Goal: Task Accomplishment & Management: Complete application form

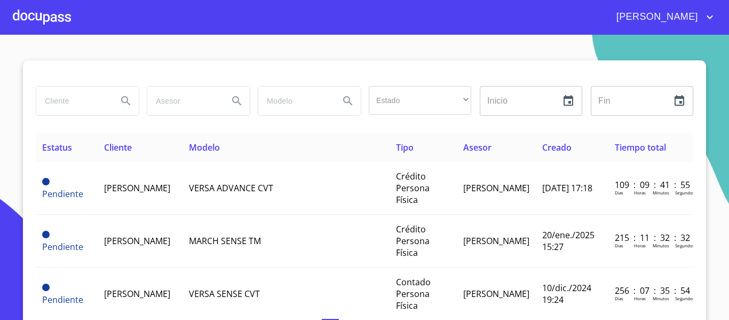
click at [12, 10] on div "[PERSON_NAME]" at bounding box center [364, 17] width 729 height 34
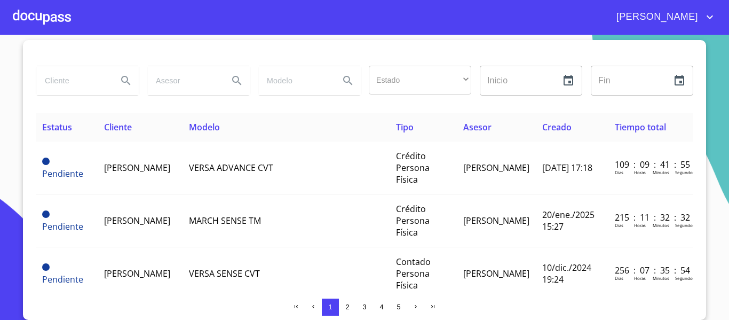
click at [18, 12] on div at bounding box center [42, 17] width 58 height 34
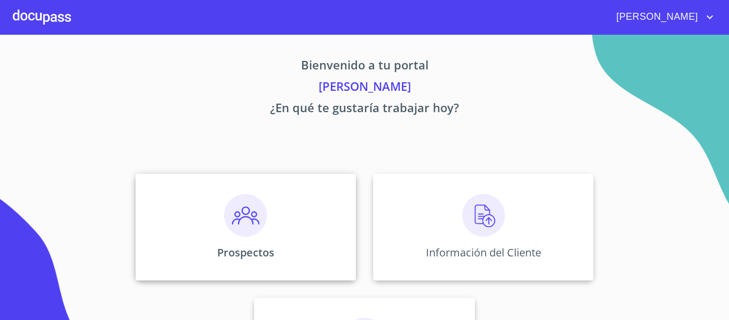
click at [215, 227] on div "Prospectos" at bounding box center [246, 227] width 221 height 107
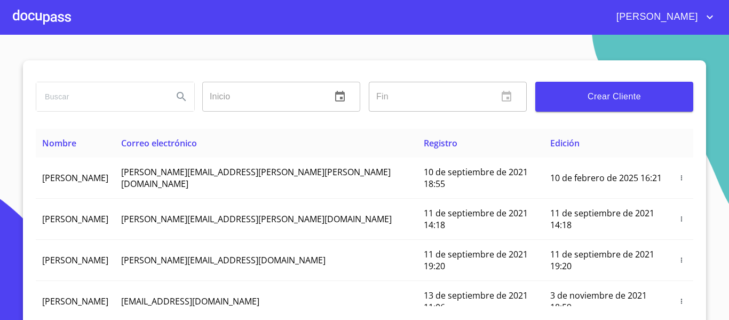
click at [663, 97] on span "Crear Cliente" at bounding box center [614, 96] width 141 height 15
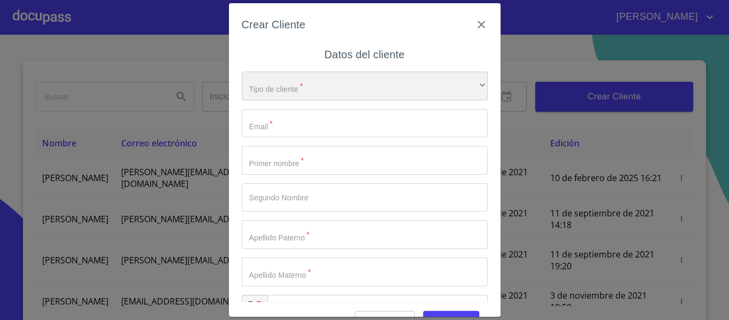
click at [245, 91] on div "​" at bounding box center [365, 86] width 246 height 29
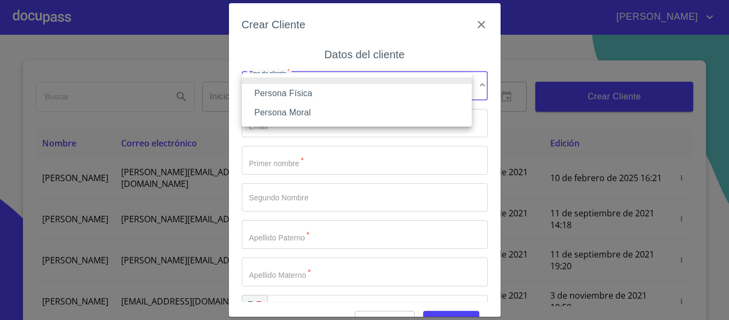
click at [261, 93] on li "Persona Física" at bounding box center [357, 93] width 230 height 19
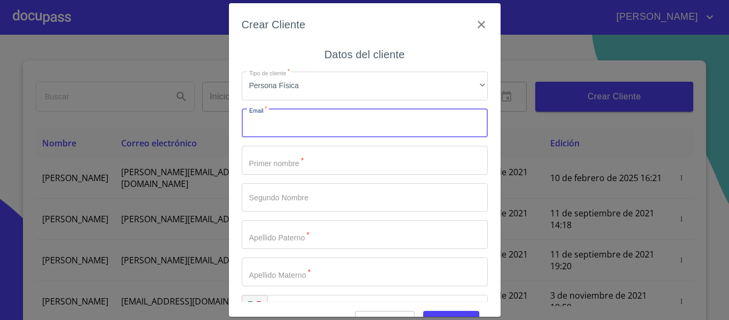
click at [289, 136] on input "Tipo de cliente   *" at bounding box center [365, 123] width 246 height 29
type input "N"
type input "[EMAIL_ADDRESS][DOMAIN_NAME]"
click at [268, 168] on input "Tipo de cliente   *" at bounding box center [365, 160] width 246 height 29
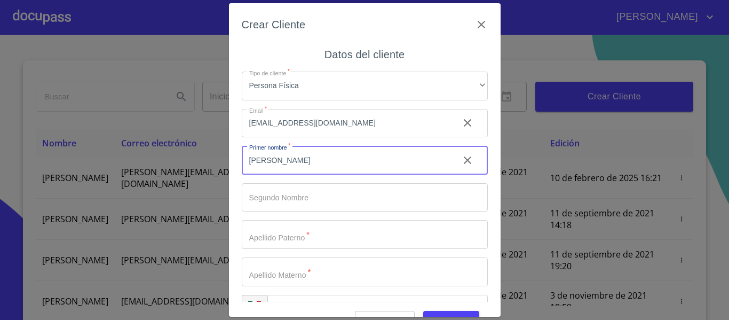
type input "[PERSON_NAME]"
click at [282, 201] on input "Tipo de cliente   *" at bounding box center [365, 197] width 246 height 29
click at [287, 158] on input "[PERSON_NAME]" at bounding box center [346, 160] width 209 height 29
click at [286, 158] on input "[PERSON_NAME]" at bounding box center [346, 160] width 209 height 29
type input "MARIANA"
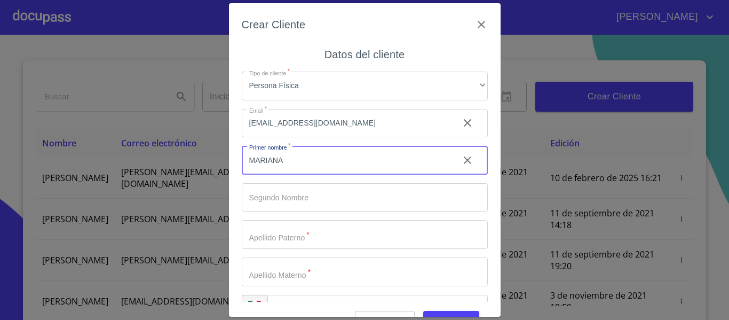
click at [283, 193] on input "Tipo de cliente   *" at bounding box center [365, 197] width 246 height 29
click at [302, 167] on input "MARIANA" at bounding box center [346, 160] width 209 height 29
type input "NUR"
click at [296, 198] on input "Tipo de cliente   *" at bounding box center [365, 197] width 246 height 29
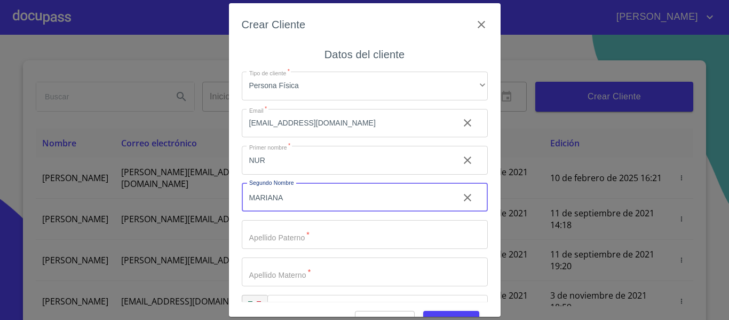
type input "MARIANA"
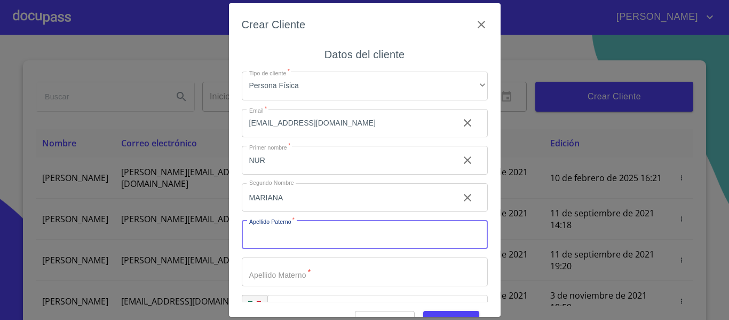
click at [312, 234] on input "Tipo de cliente   *" at bounding box center [365, 234] width 246 height 29
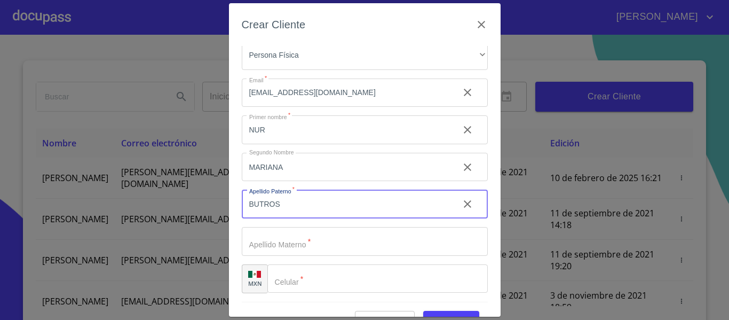
type input "BUTROS"
click at [307, 235] on input "Tipo de cliente   *" at bounding box center [365, 241] width 246 height 29
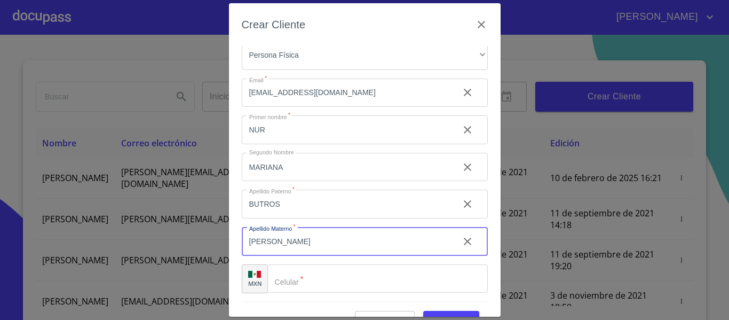
type input "[PERSON_NAME]"
click at [326, 278] on input "Tipo de cliente   *" at bounding box center [378, 278] width 221 height 29
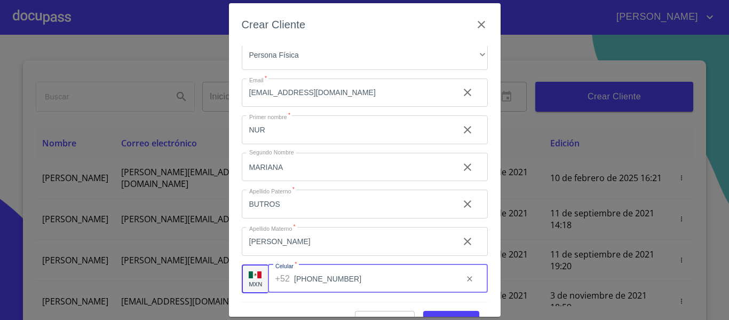
scroll to position [27, 0]
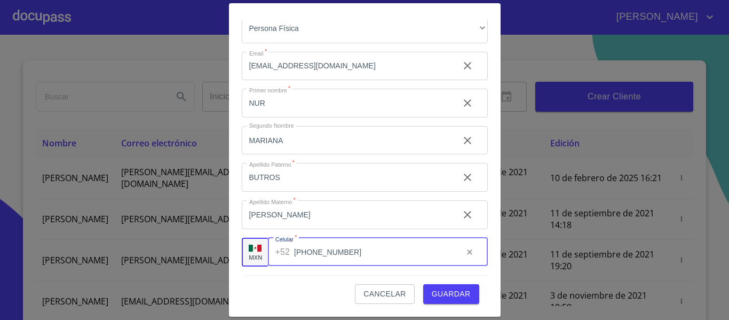
type input "[PHONE_NUMBER]"
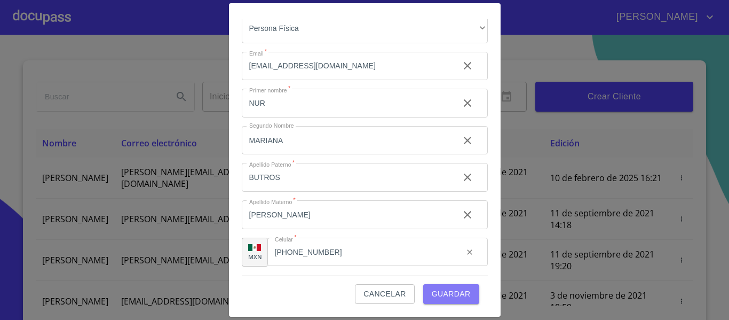
click at [435, 294] on span "Guardar" at bounding box center [451, 293] width 39 height 13
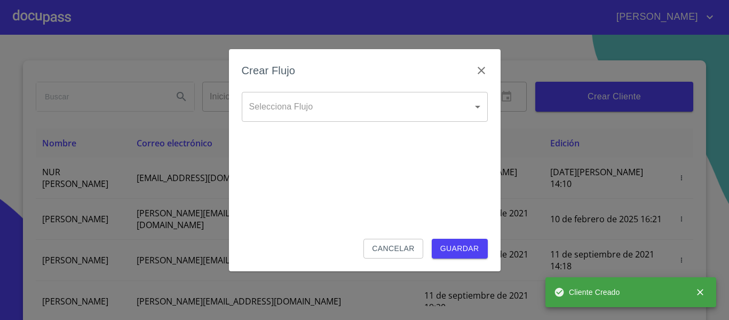
click at [381, 117] on body "[PERSON_NAME] ​ Fin ​ Crear Cliente Nombre Correo electrónico Registro Edición …" at bounding box center [364, 160] width 729 height 320
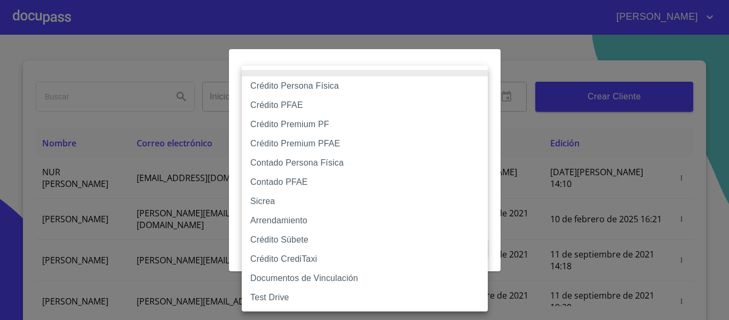
click at [321, 86] on li "Crédito Persona Física" at bounding box center [365, 85] width 246 height 19
type input "6009fb3c7d1714eb8809aa97"
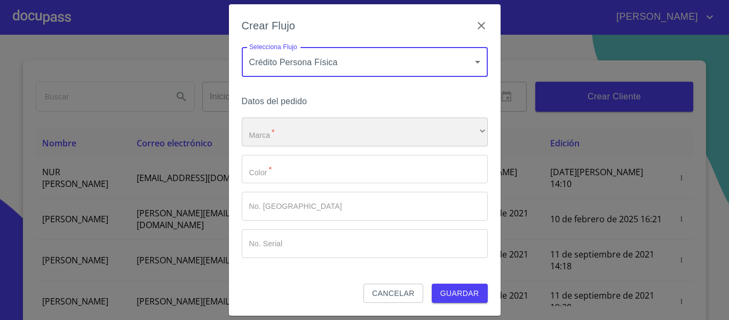
click at [292, 121] on div "​" at bounding box center [365, 131] width 246 height 29
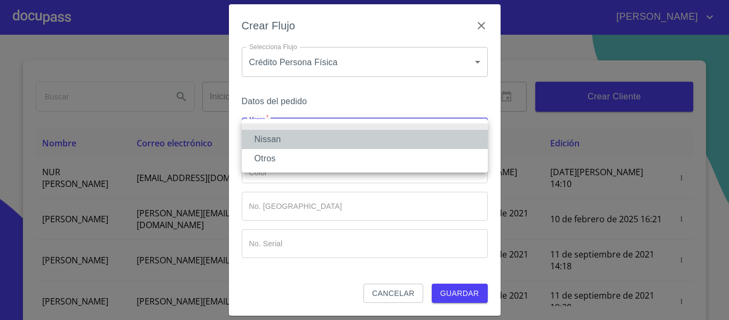
click at [286, 134] on li "Nissan" at bounding box center [365, 139] width 246 height 19
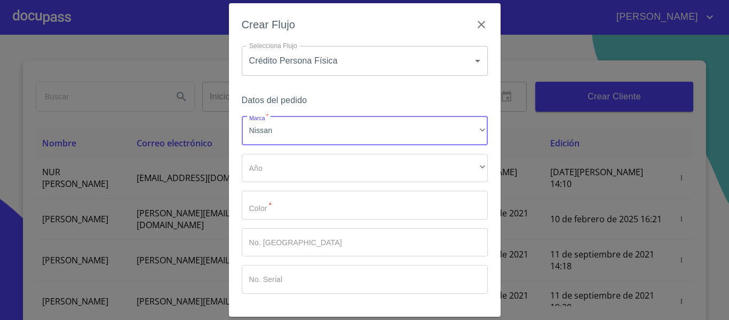
click at [340, 69] on body "[PERSON_NAME] ​ Fin ​ Crear Cliente Nombre Correo electrónico Registro Edición …" at bounding box center [364, 160] width 729 height 320
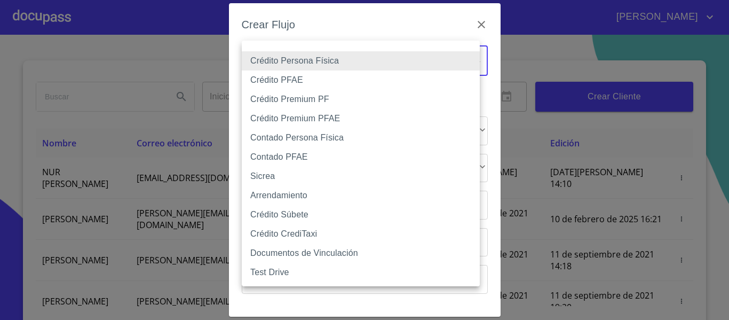
click at [348, 56] on li "Crédito Persona Física" at bounding box center [361, 60] width 238 height 19
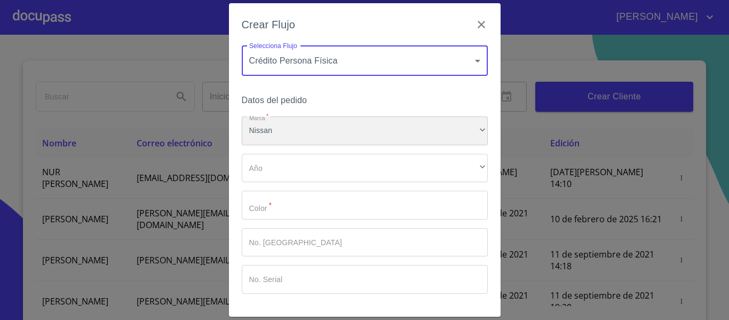
click at [301, 137] on div "Nissan" at bounding box center [365, 130] width 246 height 29
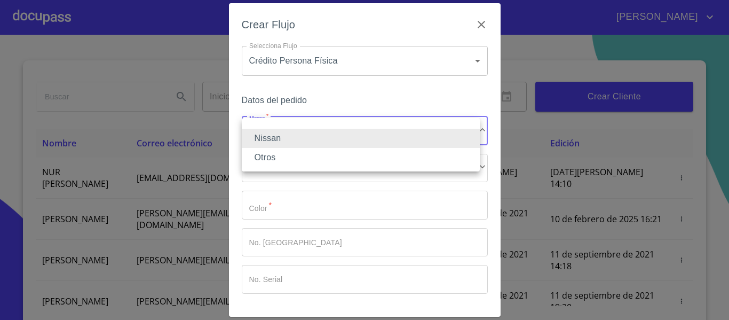
click at [301, 137] on li "Nissan" at bounding box center [361, 138] width 238 height 19
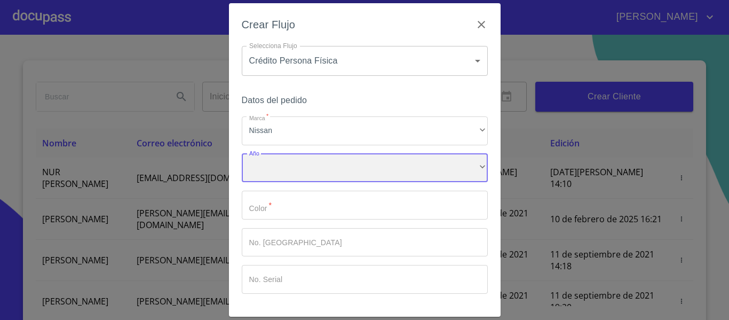
click at [292, 168] on div "​" at bounding box center [365, 168] width 246 height 29
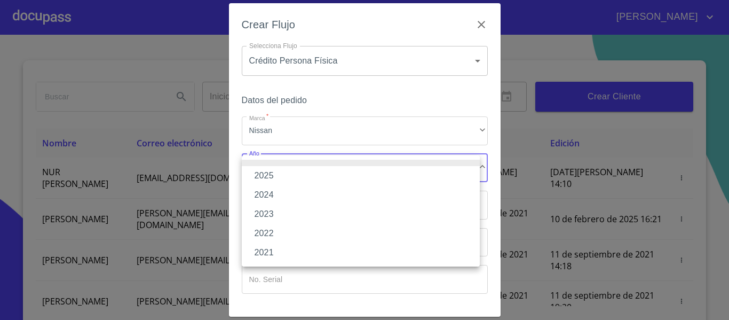
click at [292, 168] on li "2025" at bounding box center [361, 175] width 238 height 19
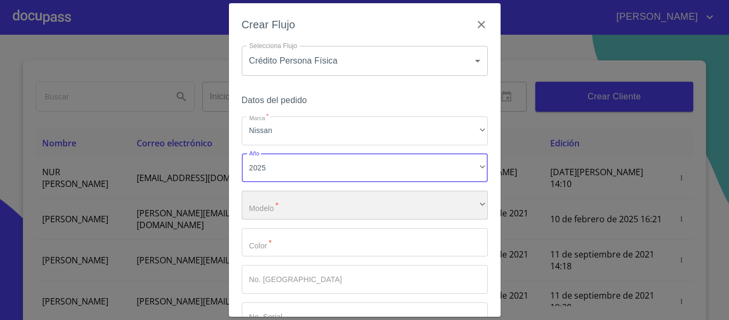
click at [303, 202] on div "​" at bounding box center [365, 205] width 246 height 29
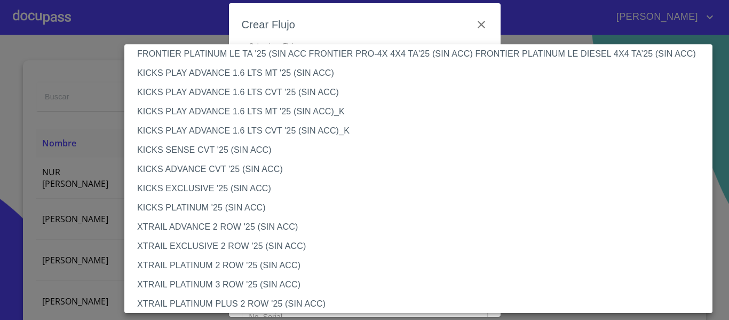
scroll to position [900, 0]
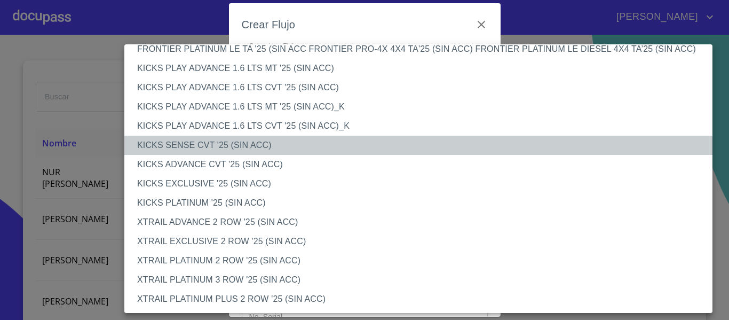
click at [276, 147] on li "KICKS SENSE CVT '25 (SIN ACC)" at bounding box center [422, 145] width 596 height 19
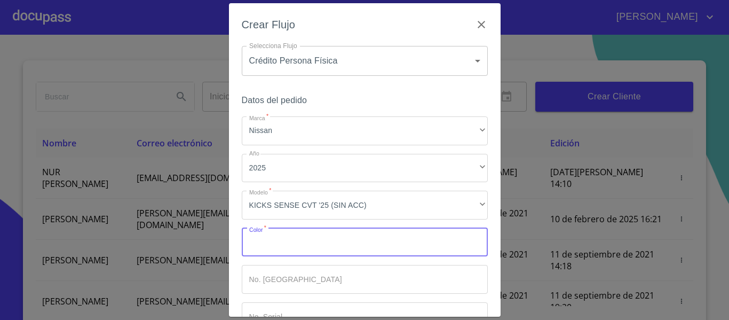
click at [342, 241] on input "Marca   *" at bounding box center [365, 242] width 246 height 29
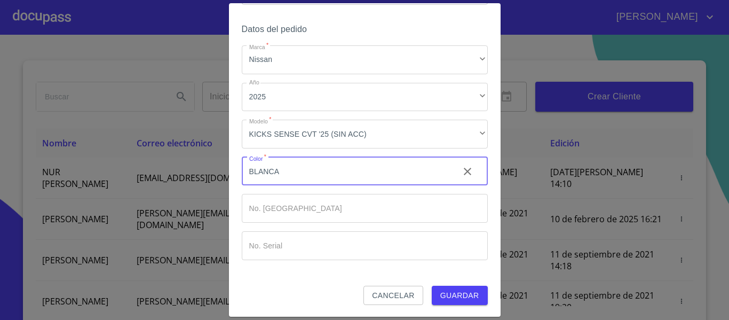
scroll to position [72, 0]
type input "BLANCA"
click at [470, 298] on span "Guardar" at bounding box center [460, 294] width 39 height 13
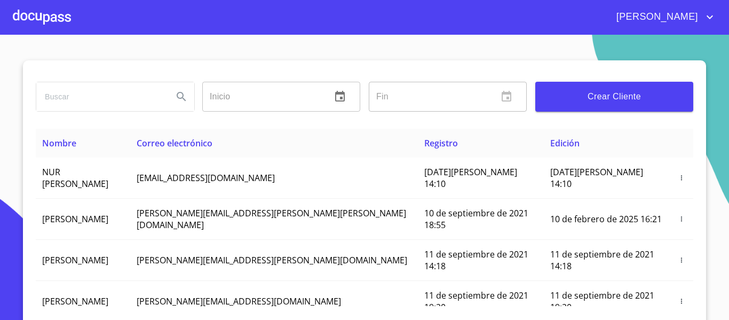
click at [64, 20] on div at bounding box center [42, 17] width 58 height 34
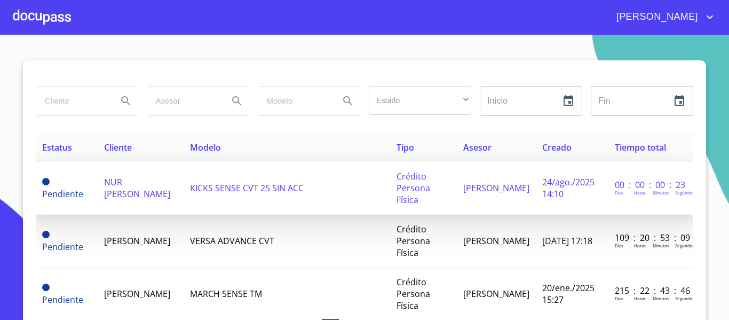
click at [139, 187] on span "NUR [PERSON_NAME]" at bounding box center [137, 187] width 66 height 23
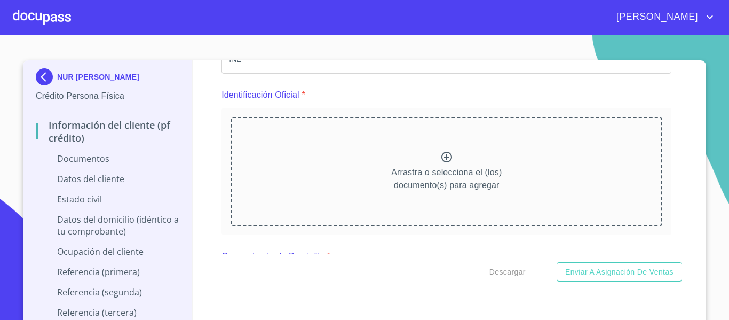
scroll to position [107, 0]
click at [441, 155] on icon at bounding box center [447, 156] width 13 height 13
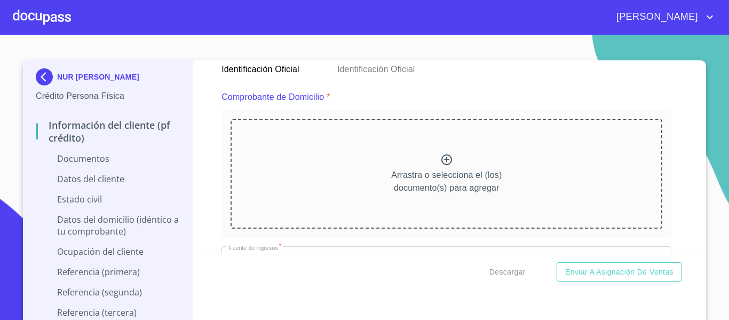
scroll to position [534, 0]
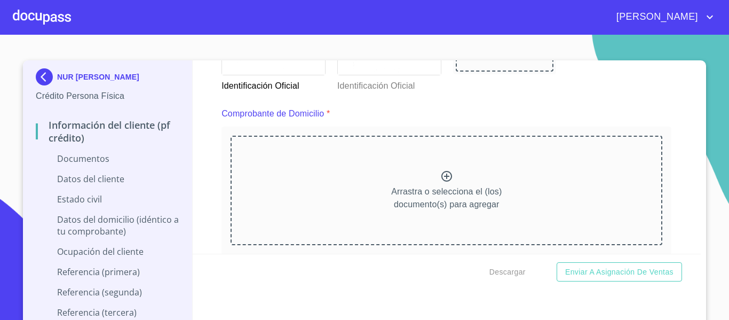
click at [441, 179] on icon at bounding box center [447, 176] width 13 height 13
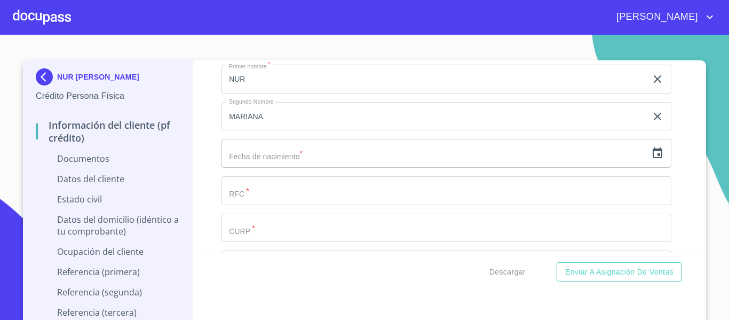
scroll to position [1709, 0]
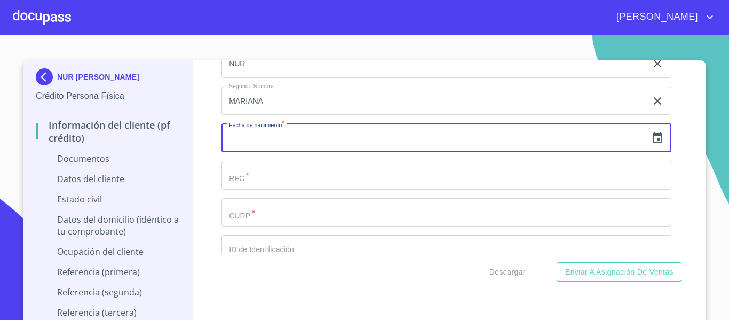
click at [238, 136] on input "text" at bounding box center [435, 137] width 426 height 29
click at [652, 138] on icon "button" at bounding box center [658, 137] width 13 height 13
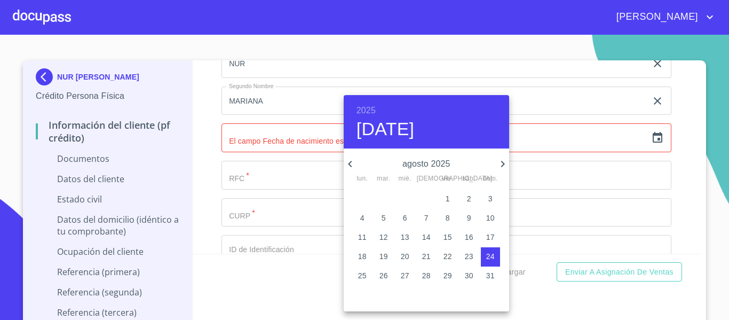
click at [364, 105] on h6 "2025" at bounding box center [366, 110] width 19 height 15
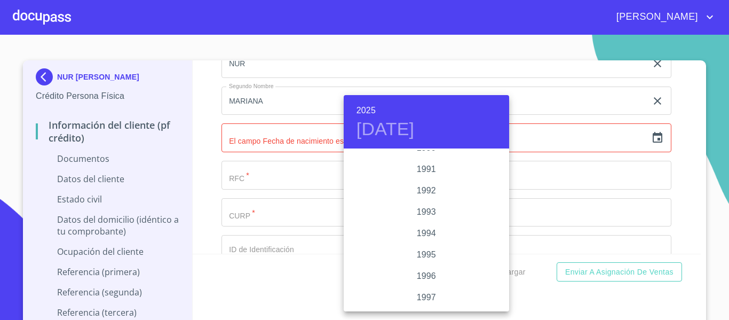
scroll to position [1431, 0]
click at [428, 182] on div "1993" at bounding box center [427, 181] width 166 height 21
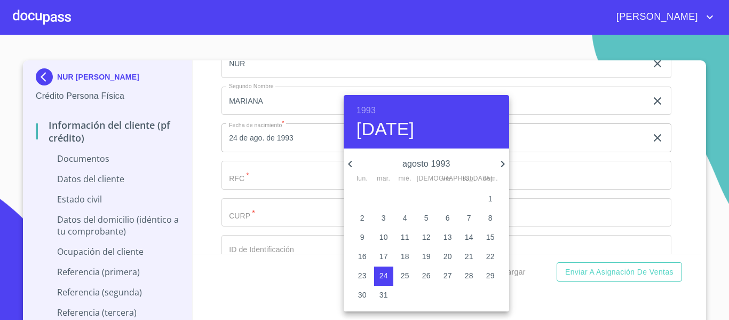
click at [503, 165] on icon "button" at bounding box center [503, 164] width 13 height 13
click at [405, 192] on button "1" at bounding box center [405, 199] width 19 height 19
type input "1 de sep. de 1993"
click at [210, 163] on div at bounding box center [364, 160] width 729 height 320
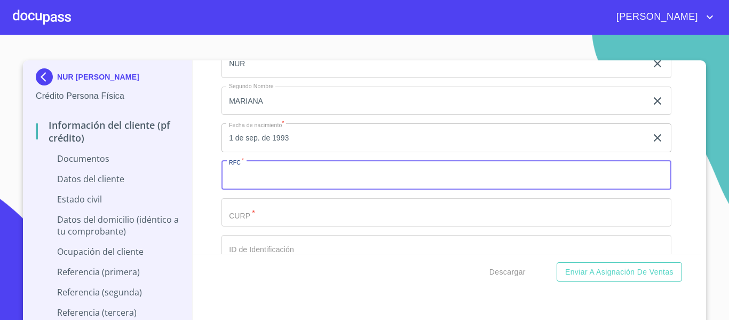
click at [260, 178] on input "Documento de identificación.   *" at bounding box center [447, 175] width 450 height 29
click at [250, 210] on input "Documento de identificación.   *" at bounding box center [447, 212] width 450 height 29
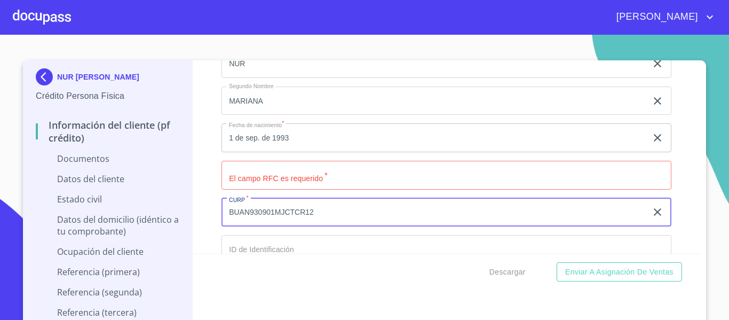
drag, startPoint x: 429, startPoint y: 217, endPoint x: 160, endPoint y: 209, distance: 269.3
click at [160, 209] on div "NUR [PERSON_NAME] Persona Física Información del cliente (PF crédito) Documento…" at bounding box center [362, 196] width 678 height 272
type input "BUAN930901MJCTCR12"
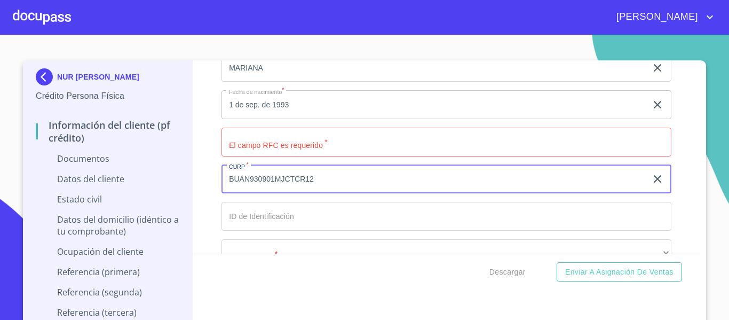
scroll to position [1709, 0]
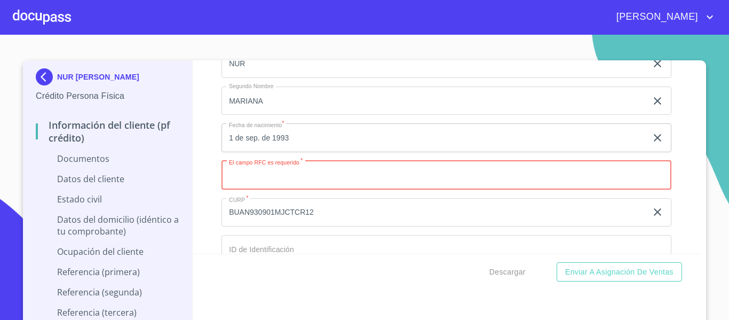
click at [322, 170] on input "Documento de identificación.   *" at bounding box center [447, 175] width 450 height 29
type input "BUAN930901SJ1"
click at [205, 174] on div "Información del cliente (PF crédito) Documentos Documento de identificación.   …" at bounding box center [447, 156] width 509 height 193
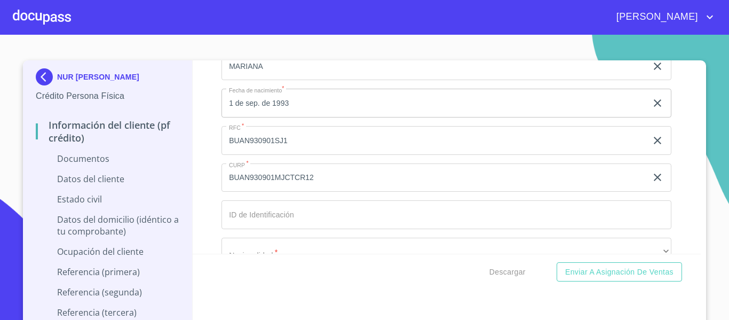
scroll to position [1762, 0]
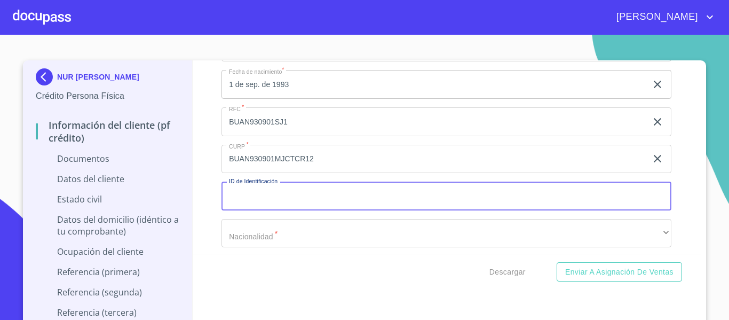
click at [349, 196] on input "Documento de identificación.   *" at bounding box center [447, 196] width 450 height 29
click at [227, 187] on input "2263820830" at bounding box center [435, 196] width 426 height 29
type input "2263820830"
click at [211, 190] on div "Información del cliente (PF crédito) Documentos Documento de identificación.   …" at bounding box center [447, 156] width 509 height 193
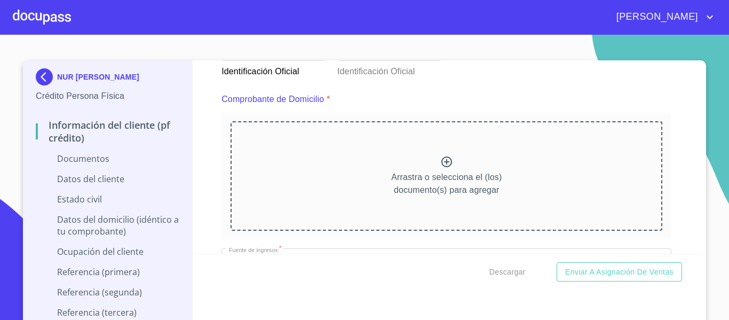
scroll to position [534, 0]
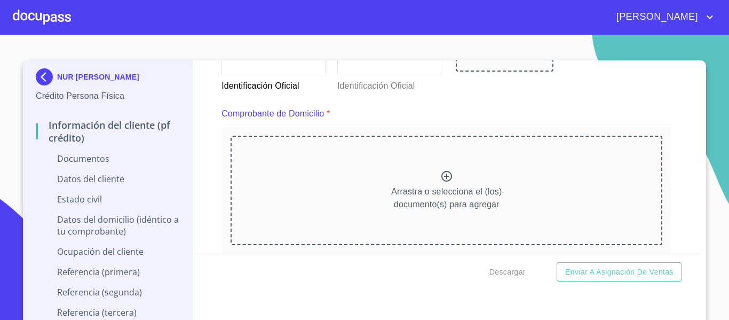
click at [441, 177] on icon at bounding box center [447, 176] width 13 height 13
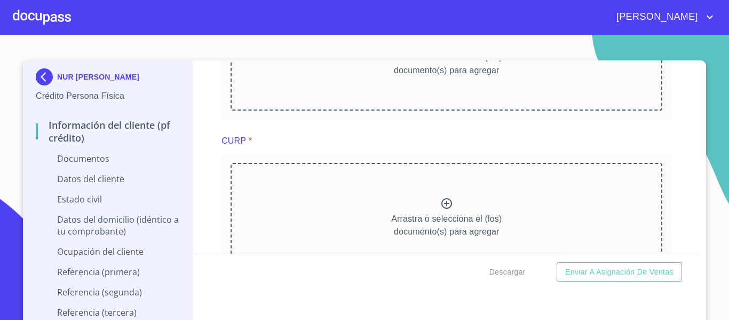
scroll to position [1495, 0]
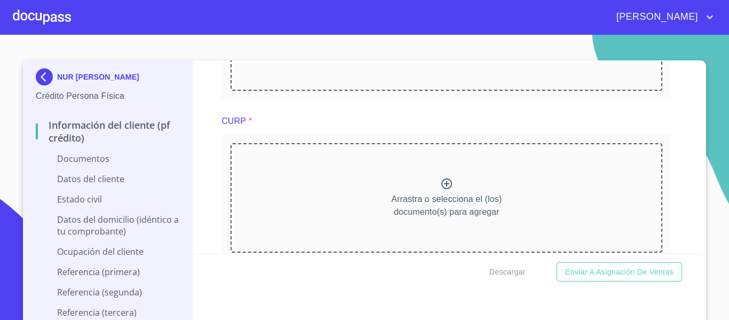
click at [444, 197] on div "Arrastra o selecciona el (los) documento(s) para agregar" at bounding box center [447, 197] width 432 height 109
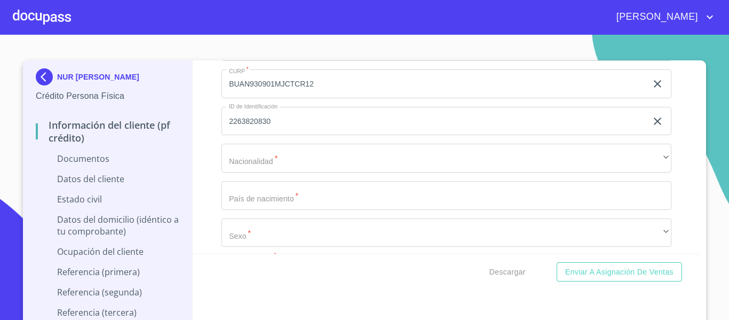
scroll to position [2403, 0]
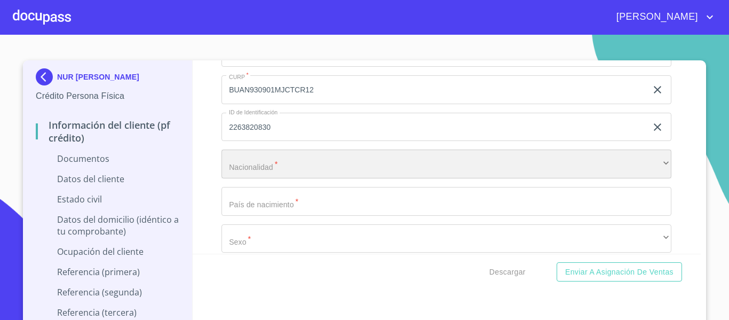
click at [266, 176] on div "​" at bounding box center [447, 164] width 450 height 29
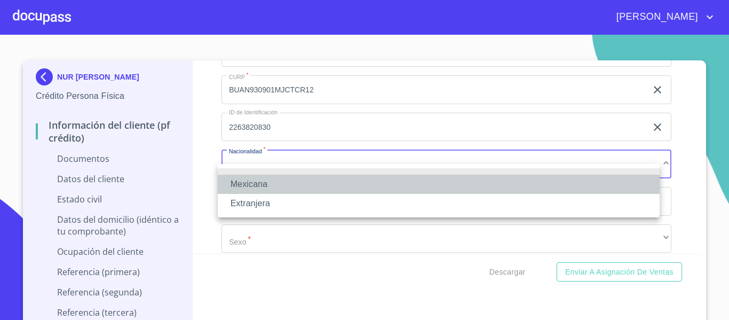
click at [254, 178] on li "Mexicana" at bounding box center [439, 184] width 442 height 19
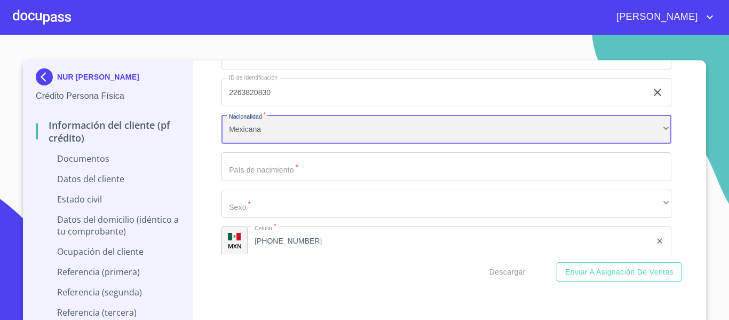
scroll to position [2456, 0]
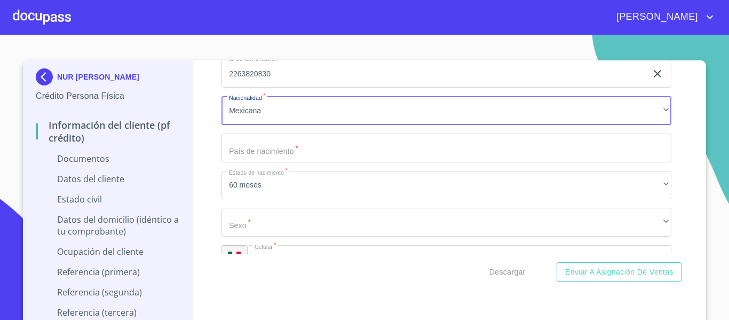
click at [254, 162] on input "Documento de identificación.   *" at bounding box center [447, 148] width 450 height 29
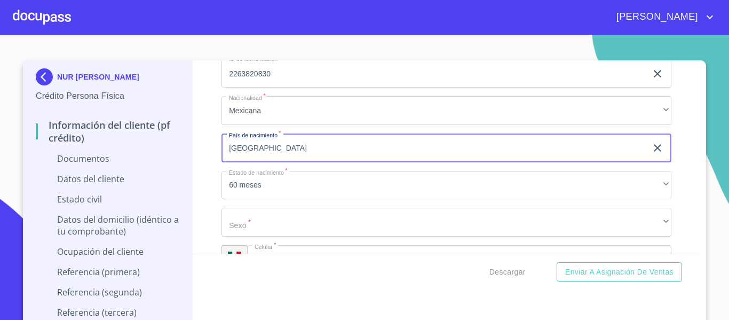
type input "[GEOGRAPHIC_DATA]"
click at [199, 199] on div "Información del cliente (PF crédito) Documentos Documento de identificación.   …" at bounding box center [447, 156] width 509 height 193
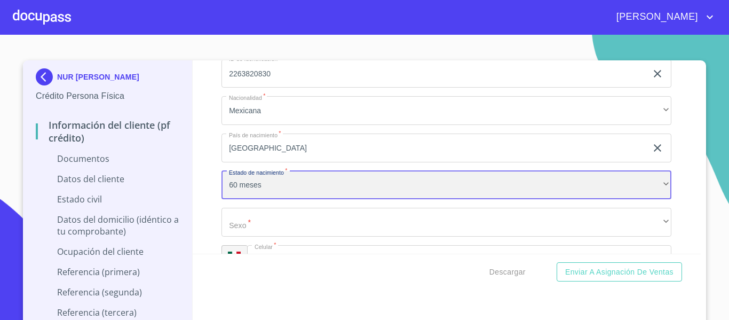
click at [244, 200] on div "60 meses" at bounding box center [447, 185] width 450 height 29
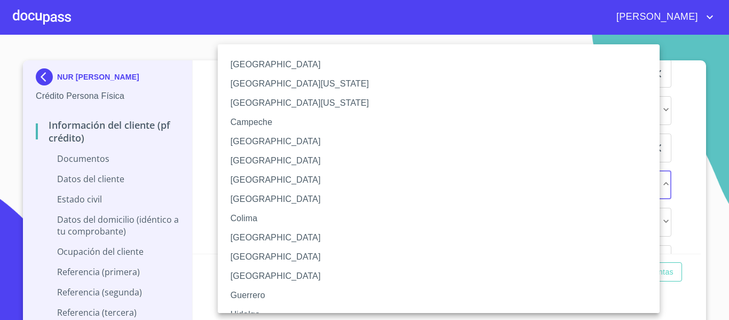
scroll to position [53, 0]
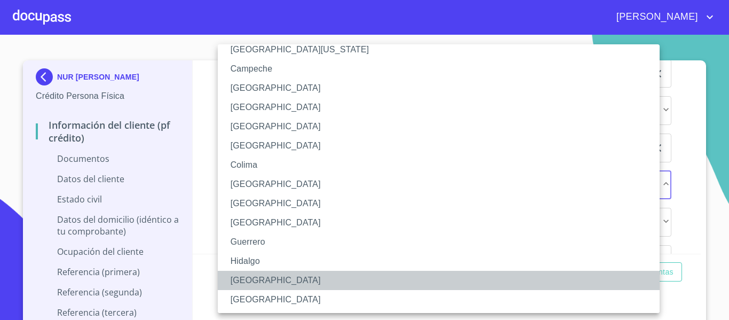
click at [272, 280] on li "[GEOGRAPHIC_DATA]" at bounding box center [443, 280] width 450 height 19
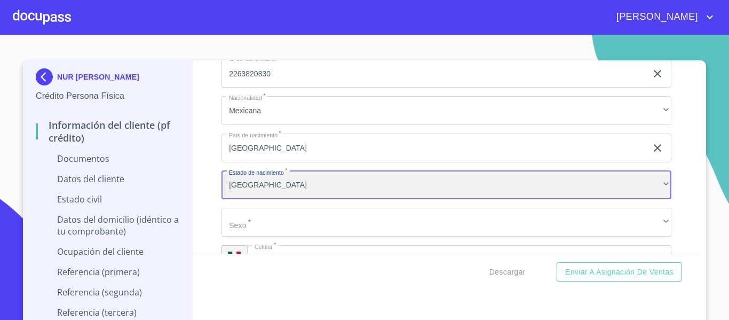
scroll to position [2510, 0]
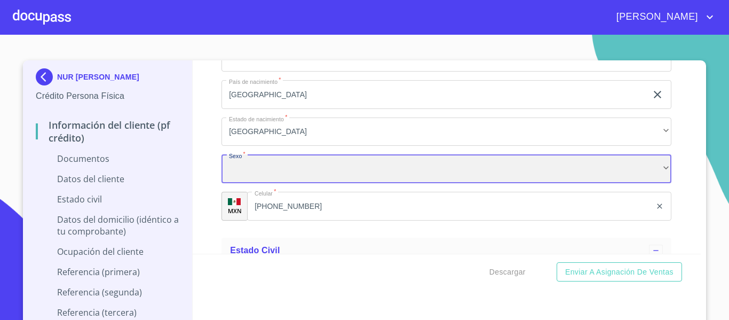
click at [264, 178] on div "​" at bounding box center [447, 168] width 450 height 29
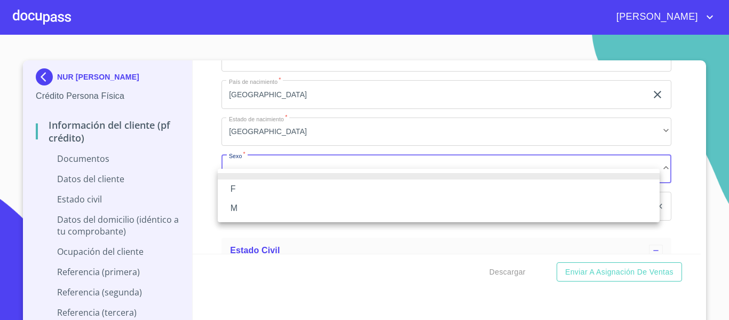
click at [264, 189] on li "F" at bounding box center [439, 188] width 442 height 19
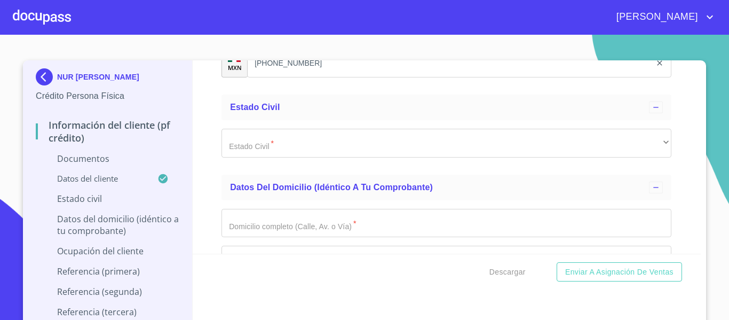
scroll to position [2670, 0]
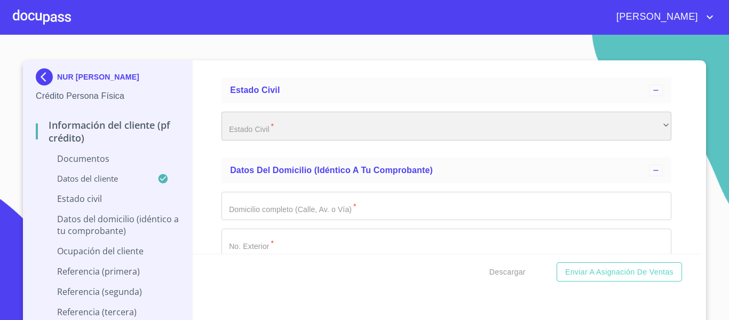
click at [233, 138] on div "​" at bounding box center [447, 126] width 450 height 29
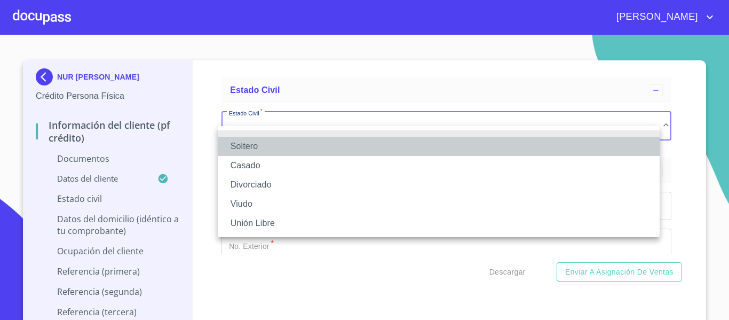
click at [313, 154] on li "Soltero" at bounding box center [439, 146] width 442 height 19
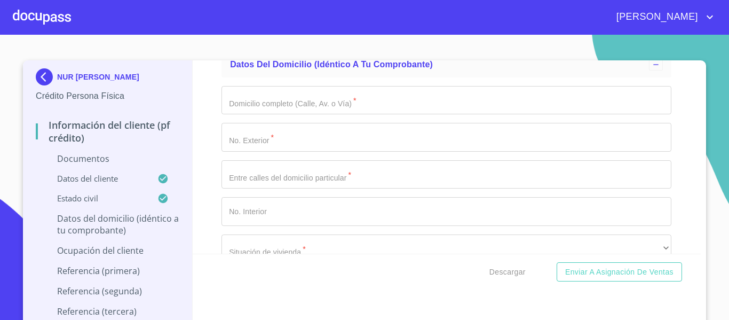
scroll to position [2777, 0]
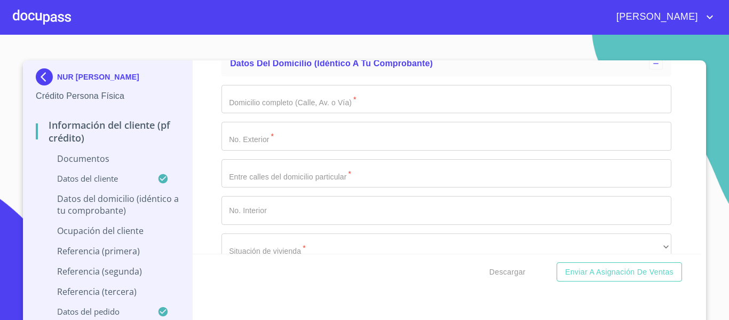
click at [265, 114] on input "Documento de identificación.   *" at bounding box center [447, 99] width 450 height 29
type input "C [PERSON_NAME]"
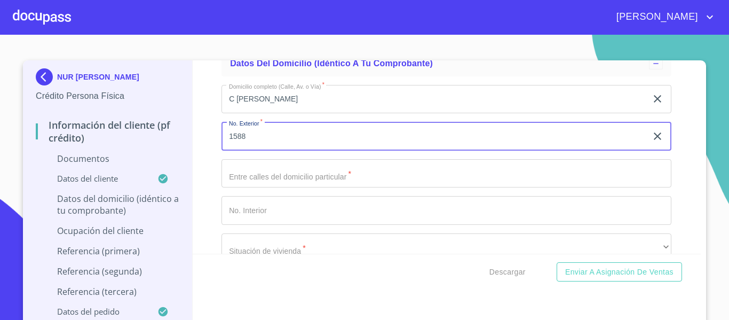
type input "1588"
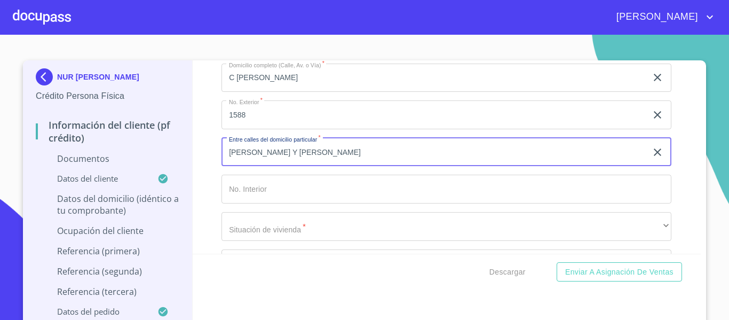
scroll to position [2830, 0]
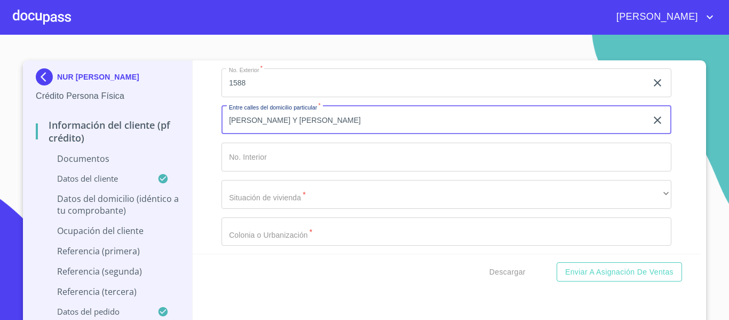
type input "[PERSON_NAME] Y [PERSON_NAME]"
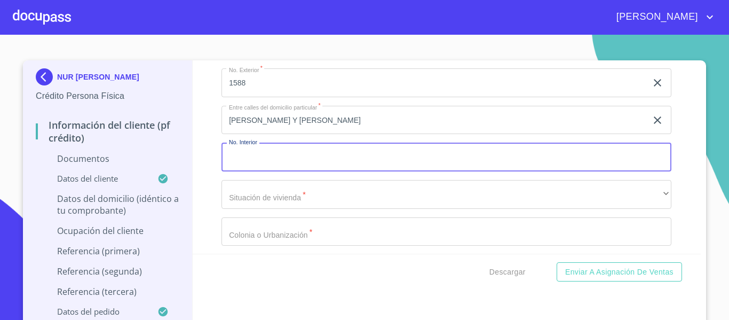
click at [285, 171] on input "Documento de identificación.   *" at bounding box center [447, 157] width 450 height 29
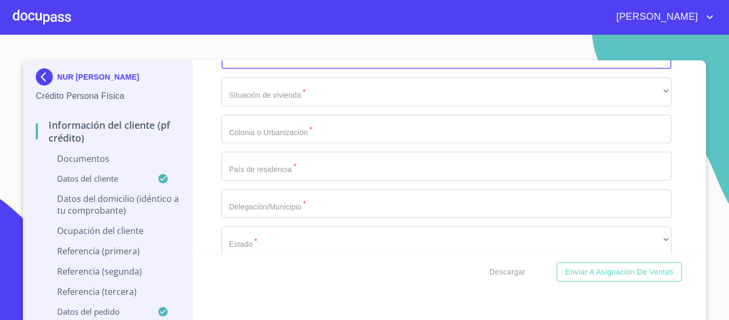
scroll to position [2937, 0]
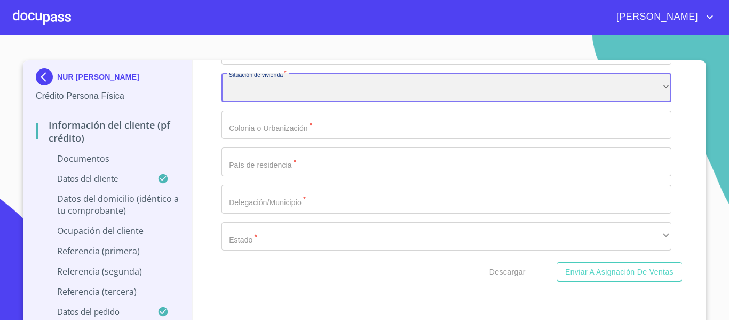
click at [286, 102] on div "​" at bounding box center [447, 87] width 450 height 29
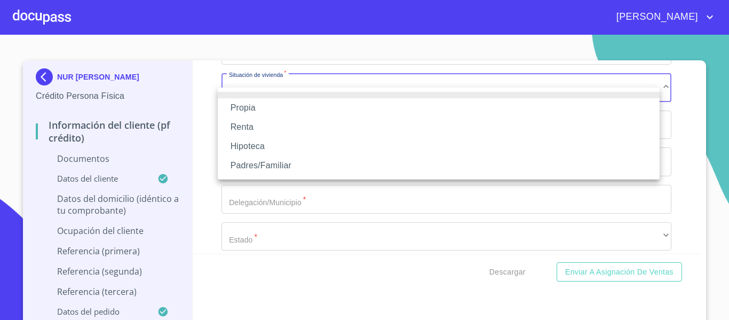
click at [286, 104] on li "Propia" at bounding box center [439, 107] width 442 height 19
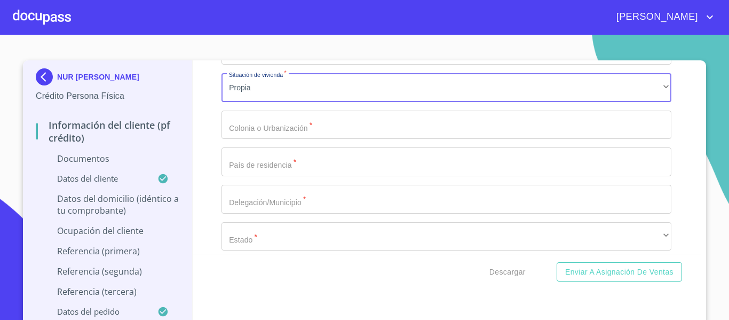
click at [284, 139] on input "Documento de identificación.   *" at bounding box center [447, 125] width 450 height 29
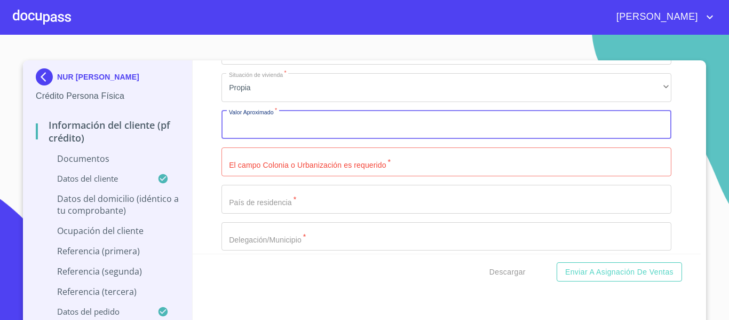
click at [284, 139] on input "Documento de identificación.   *" at bounding box center [447, 125] width 450 height 29
type input "$2,000,000"
click at [271, 176] on input "Documento de identificación.   *" at bounding box center [447, 161] width 450 height 29
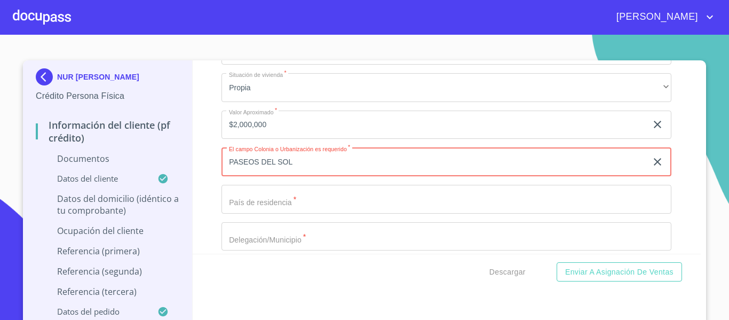
type input "PASEOS DEL SOL"
click at [250, 214] on input "Documento de identificación.   *" at bounding box center [447, 199] width 450 height 29
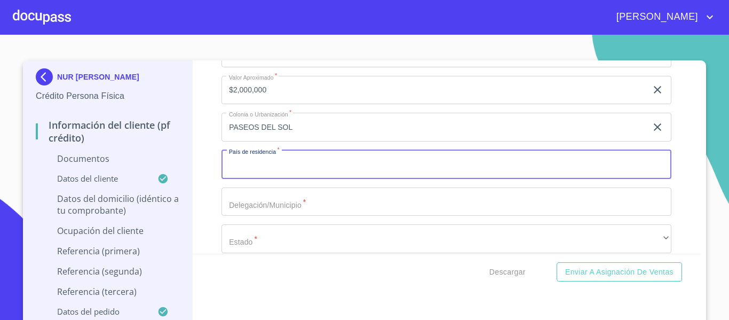
scroll to position [3044, 0]
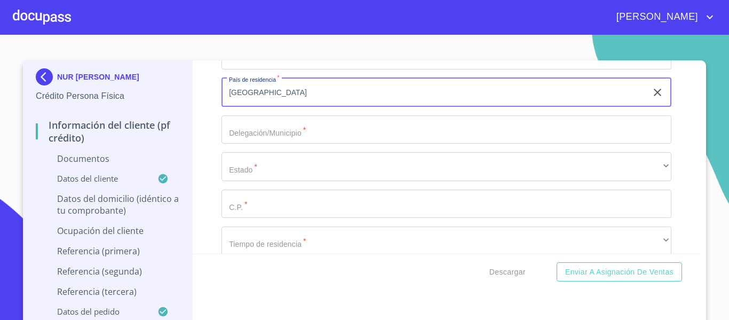
type input "[GEOGRAPHIC_DATA]"
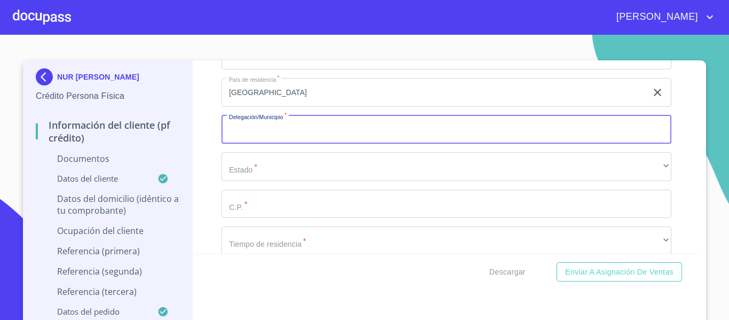
click at [234, 139] on input "Documento de identificación.   *" at bounding box center [447, 129] width 450 height 29
type input "ZAPOPAN"
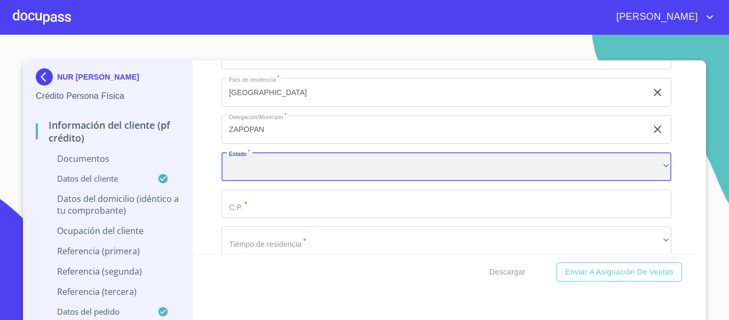
click at [261, 181] on div "​" at bounding box center [447, 166] width 450 height 29
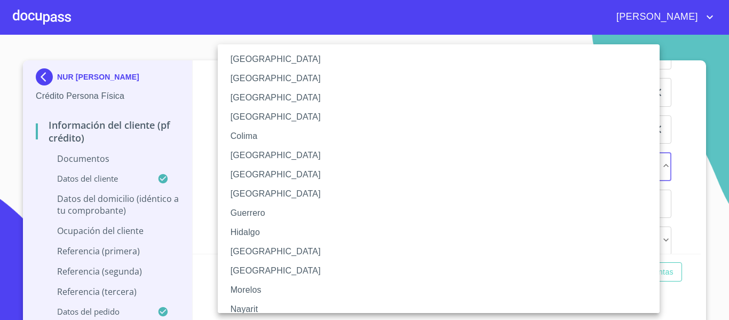
scroll to position [107, 0]
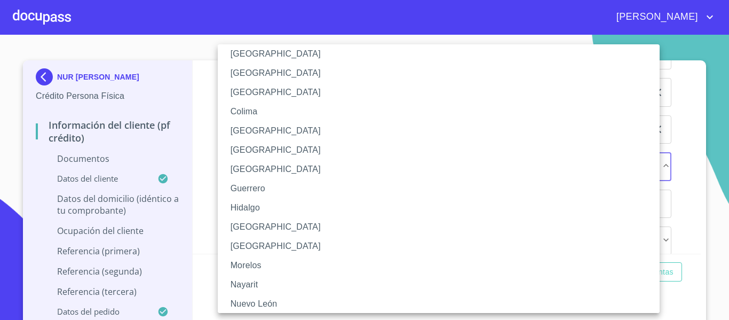
click at [260, 228] on li "[GEOGRAPHIC_DATA]" at bounding box center [443, 226] width 450 height 19
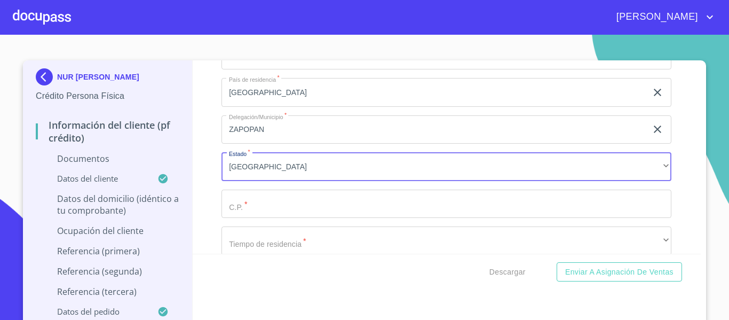
click at [251, 218] on input "Documento de identificación.   *" at bounding box center [447, 204] width 450 height 29
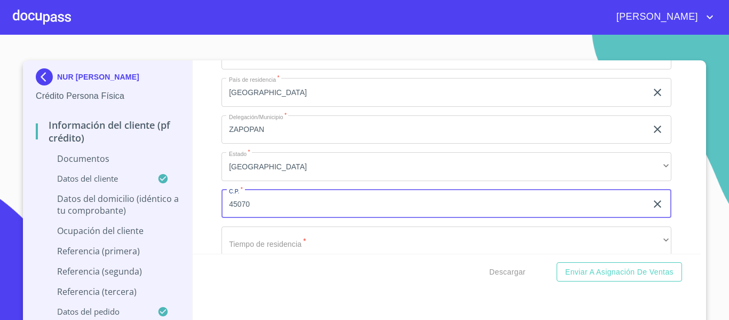
scroll to position [3097, 0]
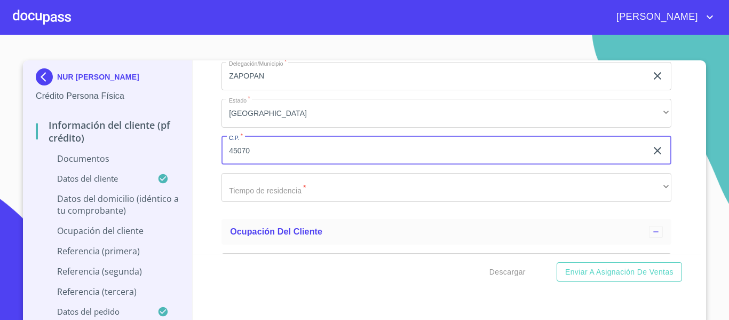
type input "45070"
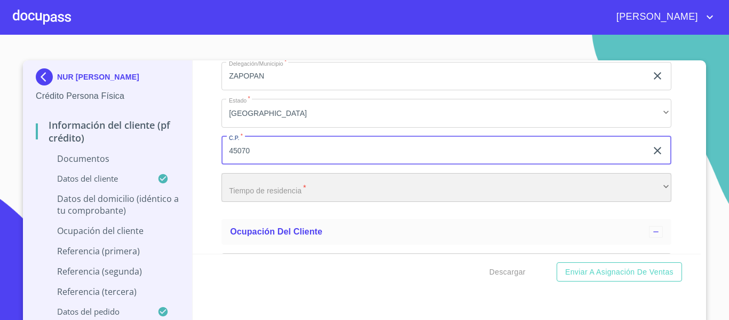
click at [239, 193] on div "​" at bounding box center [447, 187] width 450 height 29
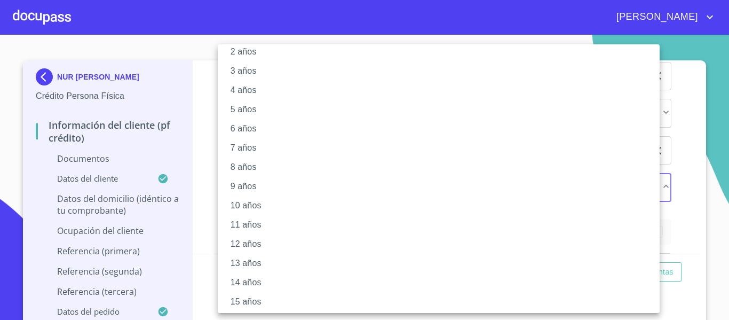
scroll to position [150, 0]
click at [257, 296] on li "20 años" at bounding box center [443, 298] width 450 height 19
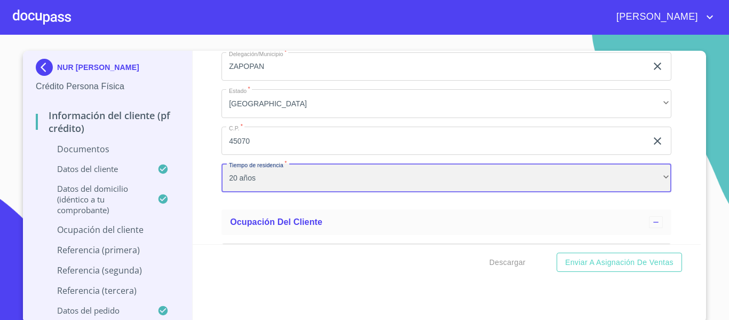
scroll to position [12, 0]
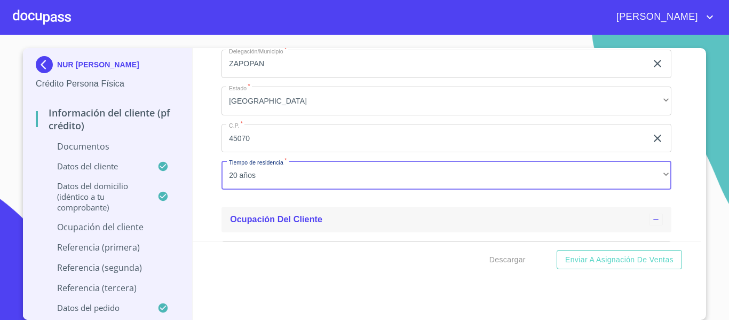
click at [365, 226] on div "Ocupación del Cliente" at bounding box center [439, 219] width 419 height 13
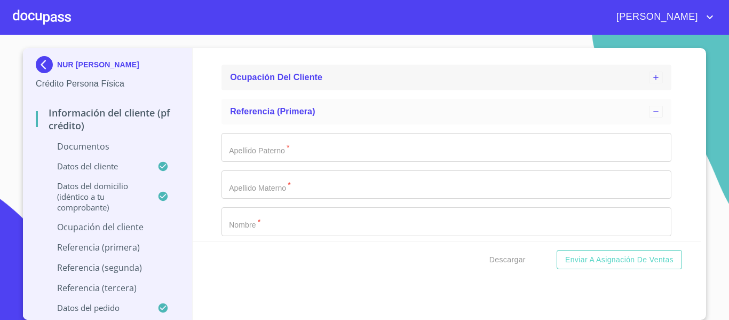
scroll to position [3258, 0]
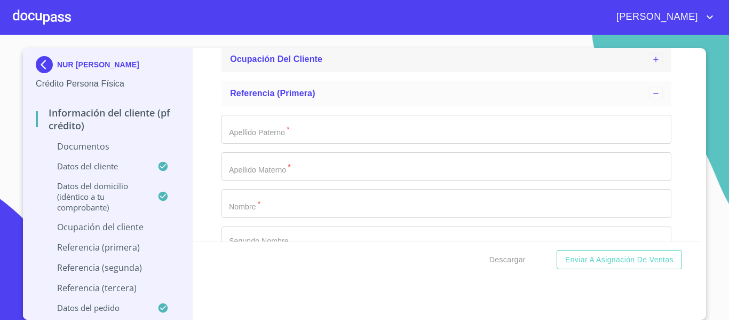
click at [267, 64] on span "Ocupación del Cliente" at bounding box center [276, 58] width 92 height 9
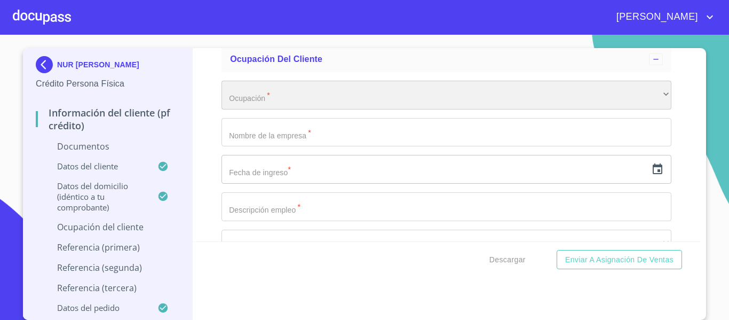
click at [269, 109] on div "​" at bounding box center [447, 95] width 450 height 29
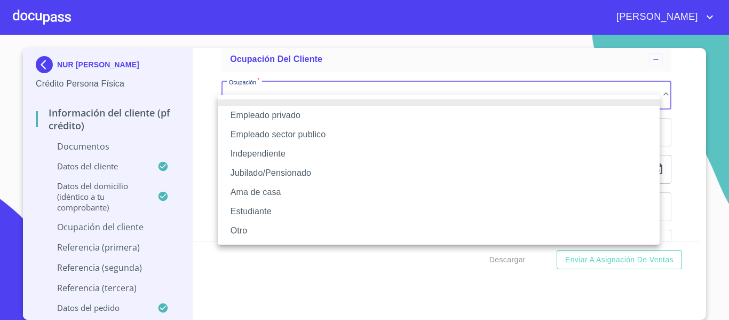
click at [269, 116] on li "Empleado privado" at bounding box center [439, 115] width 442 height 19
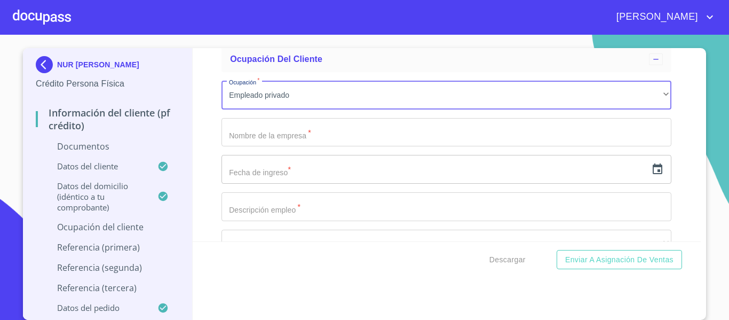
click at [266, 139] on input "Documento de identificación.   *" at bounding box center [447, 132] width 450 height 29
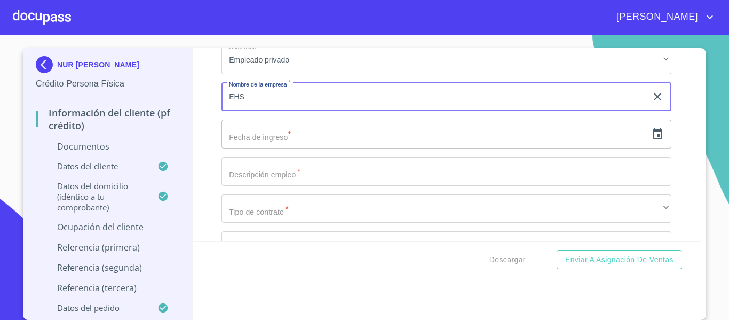
scroll to position [3311, 0]
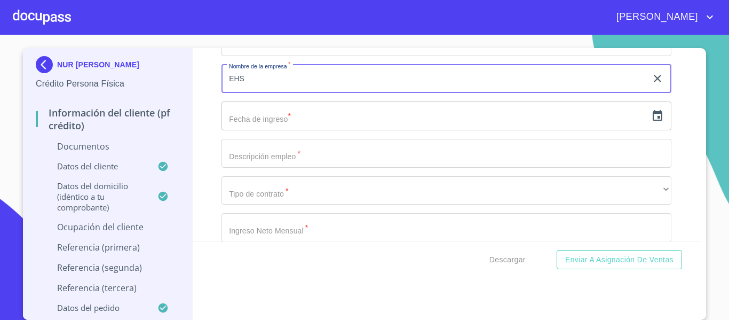
type input "EHS"
drag, startPoint x: 257, startPoint y: 130, endPoint x: 415, endPoint y: 149, distance: 158.6
click at [259, 130] on input "text" at bounding box center [435, 115] width 426 height 29
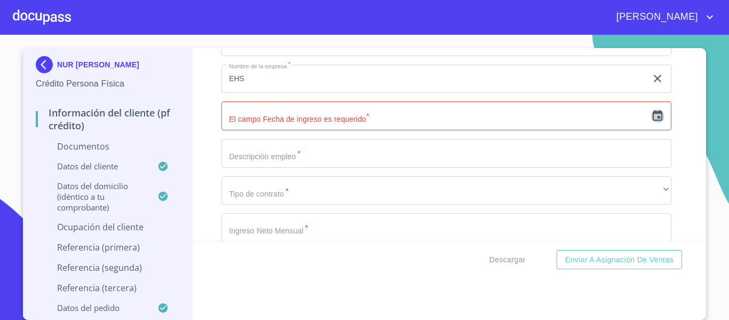
click at [653, 121] on icon "button" at bounding box center [658, 115] width 10 height 11
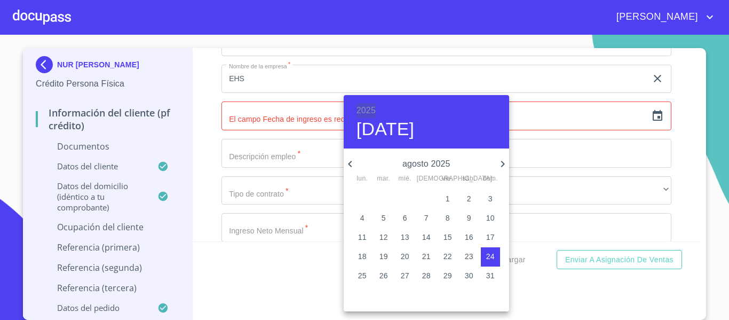
drag, startPoint x: 371, startPoint y: 103, endPoint x: 387, endPoint y: 129, distance: 30.5
click at [370, 103] on div "2025 [DATE]" at bounding box center [427, 121] width 166 height 53
click at [301, 100] on div at bounding box center [364, 160] width 729 height 320
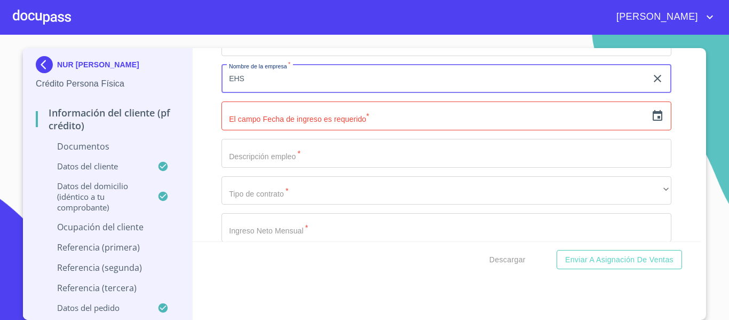
click at [308, 91] on input "EHS" at bounding box center [435, 79] width 426 height 29
type input "GEENPACT"
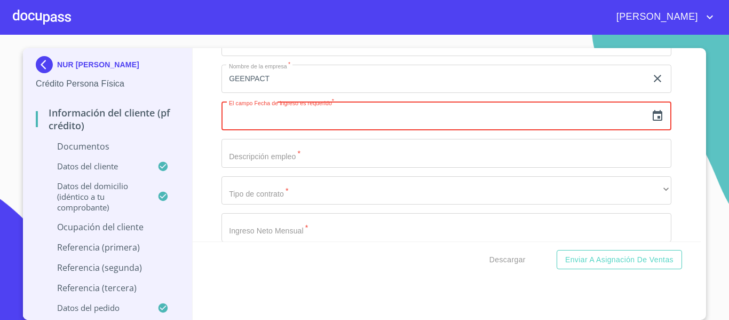
click at [287, 130] on input "text" at bounding box center [435, 115] width 426 height 29
click at [652, 122] on icon "button" at bounding box center [658, 115] width 13 height 13
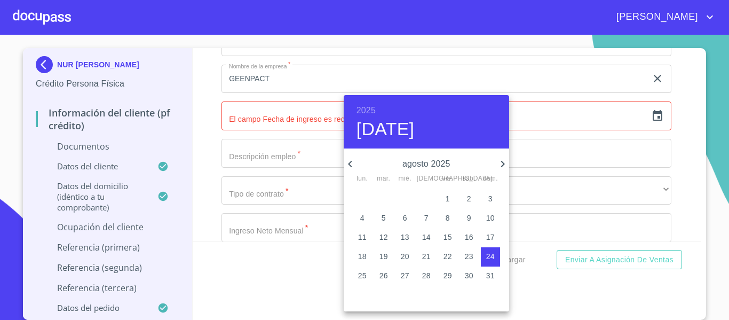
click at [360, 106] on h6 "2025" at bounding box center [366, 110] width 19 height 15
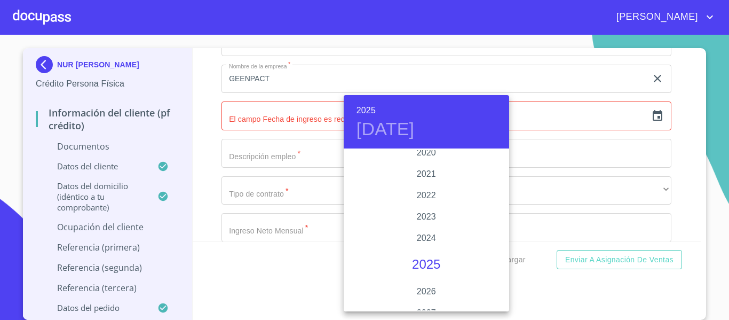
scroll to position [2019, 0]
click at [430, 197] on div "2021" at bounding box center [427, 192] width 166 height 21
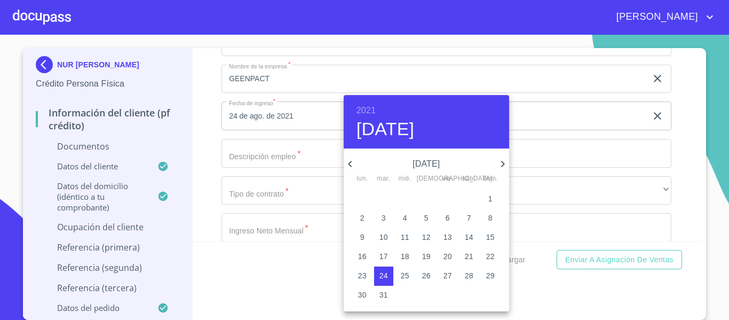
click at [500, 159] on icon "button" at bounding box center [503, 164] width 13 height 13
click at [356, 161] on icon "button" at bounding box center [350, 164] width 13 height 13
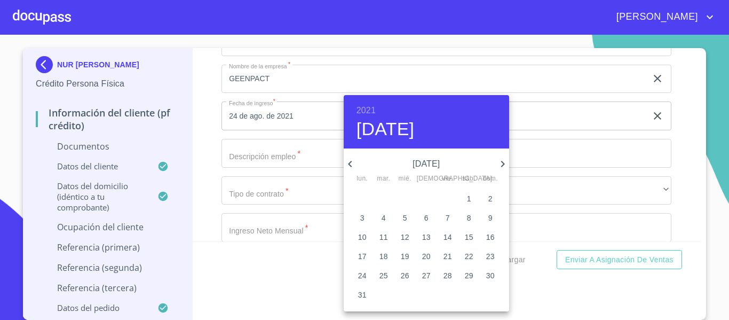
click at [358, 166] on p "[DATE]" at bounding box center [427, 164] width 140 height 13
click at [350, 164] on icon "button" at bounding box center [350, 164] width 4 height 6
click at [403, 200] on p "3" at bounding box center [405, 198] width 4 height 11
type input "3 de mar. de 2021"
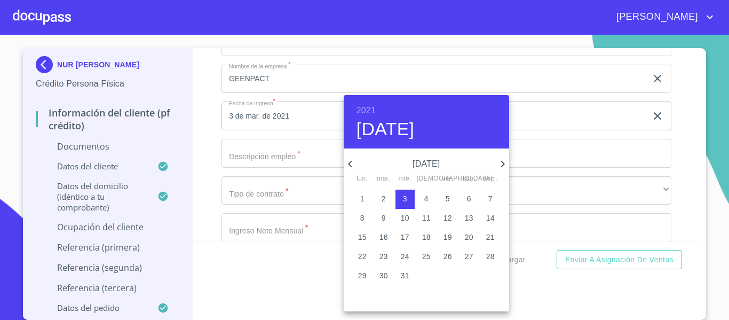
click at [217, 152] on div at bounding box center [364, 160] width 729 height 320
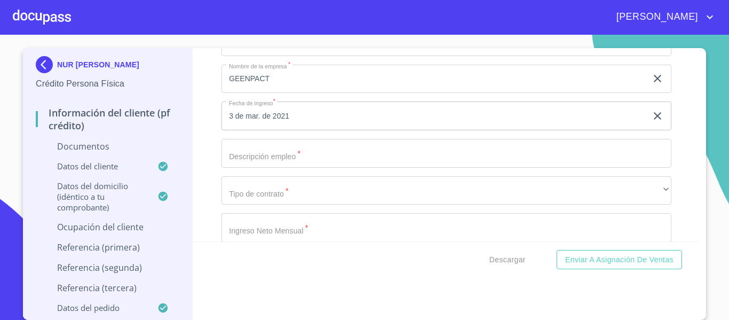
click at [262, 168] on input "Documento de identificación.   *" at bounding box center [447, 153] width 450 height 29
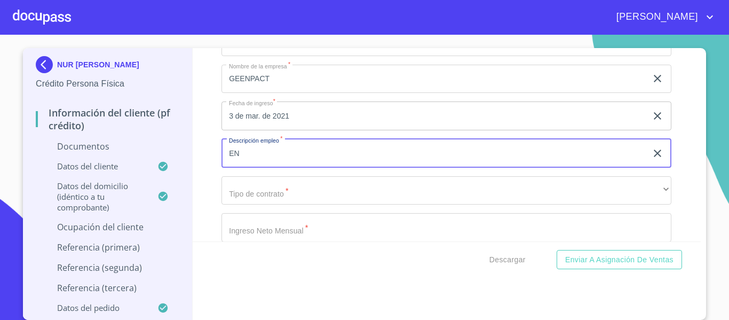
type input "E"
type input "DOCTORA"
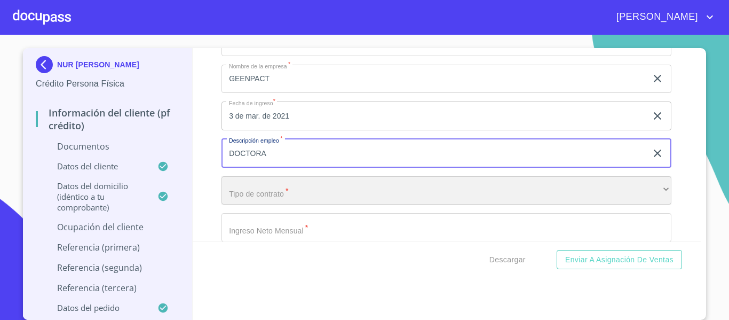
click at [285, 205] on div "​" at bounding box center [447, 190] width 450 height 29
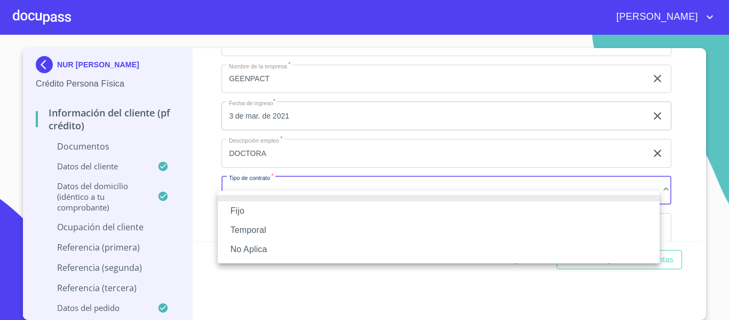
click at [274, 210] on li "Fijo" at bounding box center [439, 210] width 442 height 19
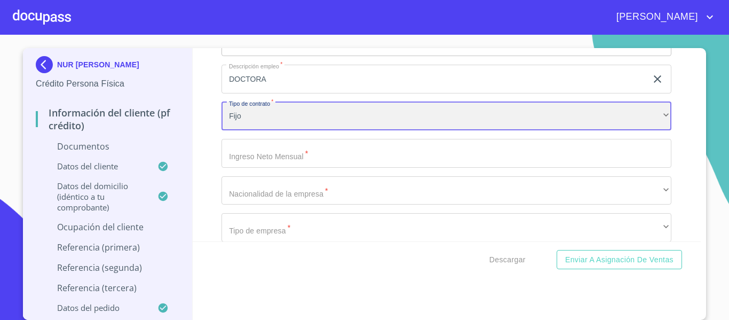
scroll to position [3418, 0]
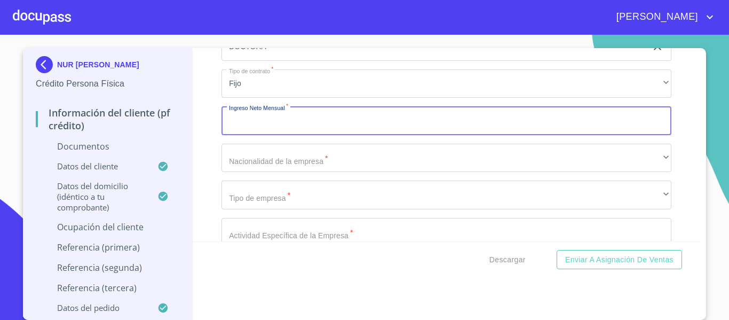
click at [271, 132] on input "Documento de identificación.   *" at bounding box center [447, 120] width 450 height 29
type input "30000"
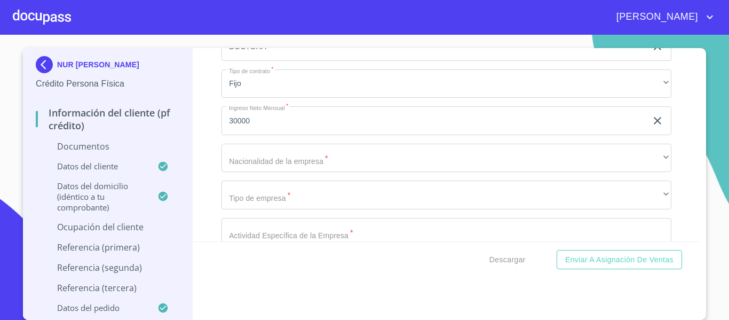
click at [201, 153] on div "Información del cliente (PF crédito) Documentos Documento de identificación.   …" at bounding box center [447, 144] width 509 height 193
click at [231, 135] on input "30000" at bounding box center [435, 120] width 426 height 29
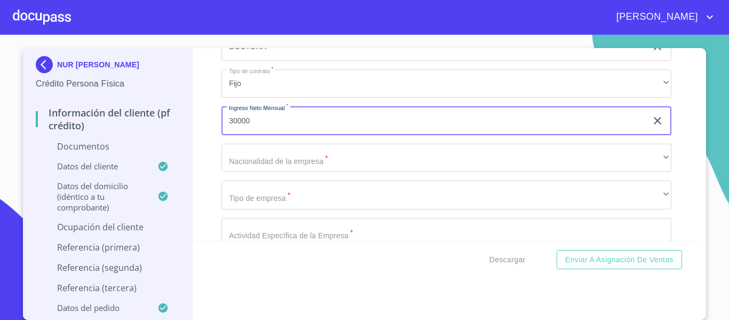
click at [210, 191] on div "Información del cliente (PF crédito) Documentos Documento de identificación.   …" at bounding box center [447, 144] width 509 height 193
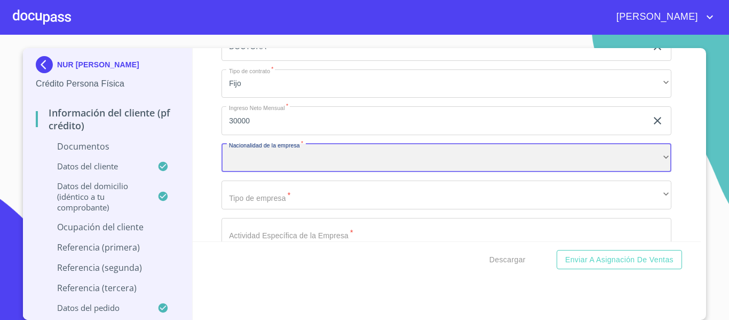
click at [259, 172] on div "​" at bounding box center [447, 158] width 450 height 29
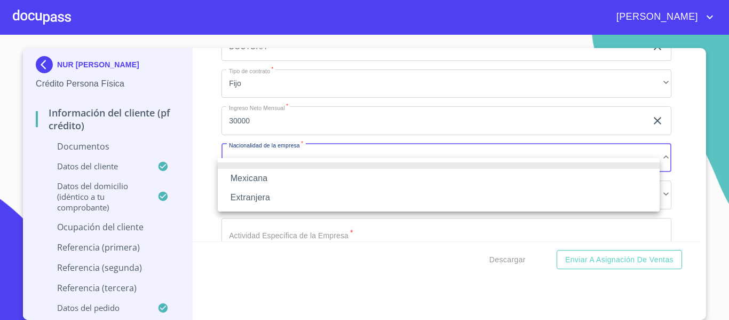
click at [259, 176] on li "Mexicana" at bounding box center [439, 178] width 442 height 19
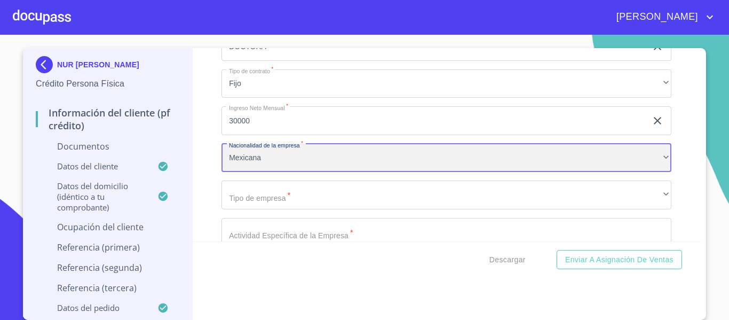
scroll to position [3525, 0]
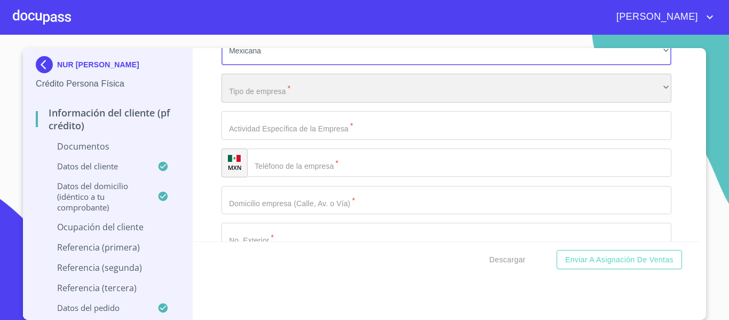
click at [260, 100] on div "​" at bounding box center [447, 88] width 450 height 29
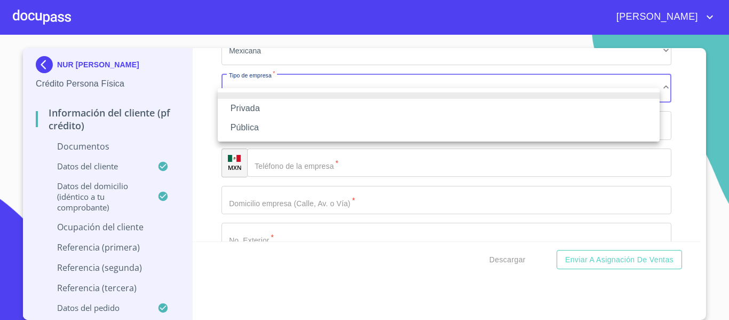
click at [258, 111] on li "Privada" at bounding box center [439, 108] width 442 height 19
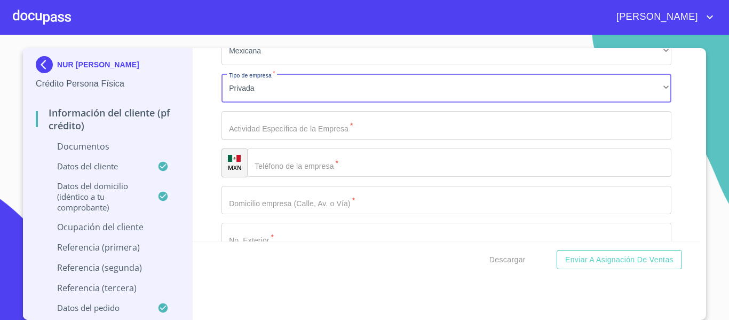
click at [263, 140] on input "Documento de identificación.   *" at bounding box center [447, 125] width 450 height 29
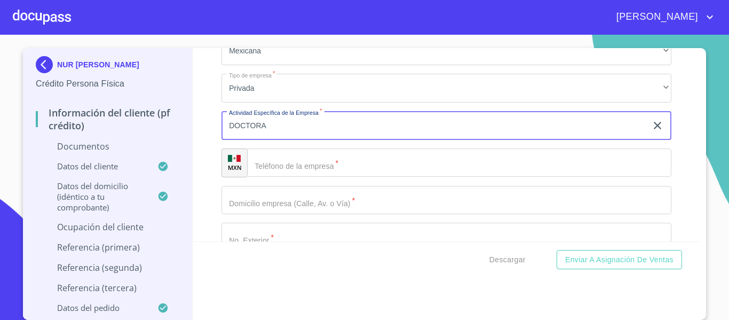
type input "DOCTORA"
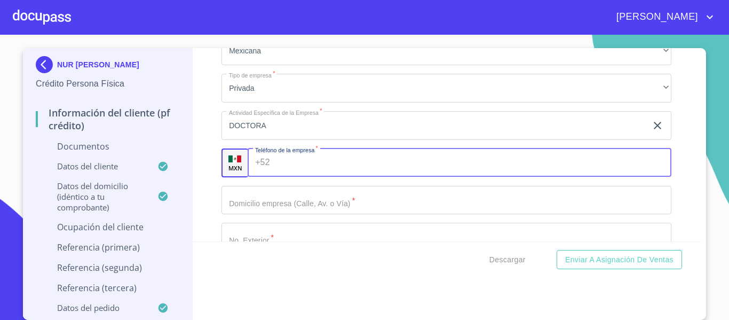
click at [262, 177] on div "+52 ​" at bounding box center [460, 162] width 424 height 29
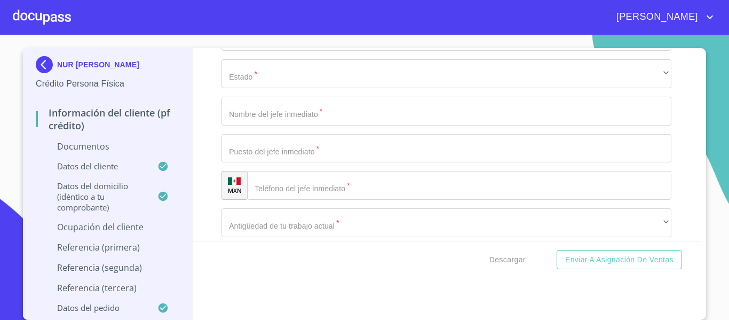
scroll to position [3898, 0]
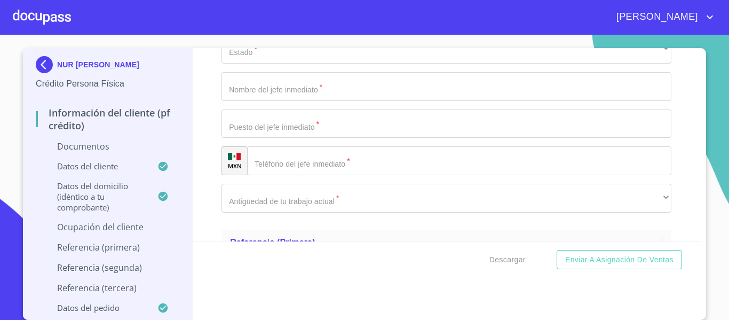
type input "[PHONE_NUMBER]"
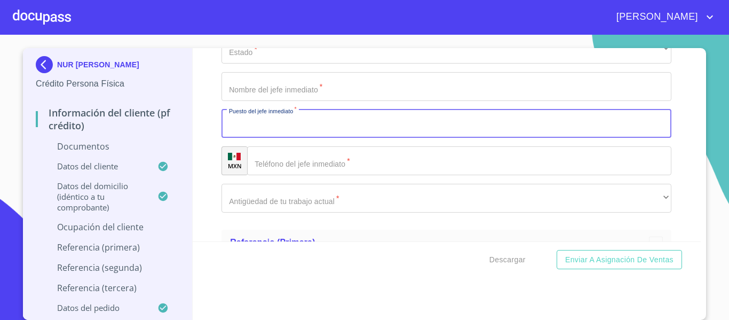
click at [351, 138] on input "Documento de identificación.   *" at bounding box center [447, 123] width 450 height 29
drag, startPoint x: 321, startPoint y: 137, endPoint x: 184, endPoint y: 134, distance: 136.7
click at [184, 134] on div "NUR [PERSON_NAME] Persona Física Información del cliente (PF crédito) Documento…" at bounding box center [362, 184] width 678 height 272
type input "[PERSON_NAME]"
click at [238, 101] on input "Documento de identificación.   *" at bounding box center [447, 86] width 450 height 29
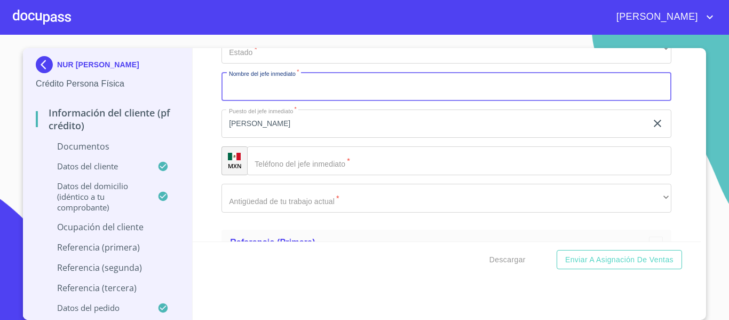
paste input "[PERSON_NAME]"
type input "[PERSON_NAME]"
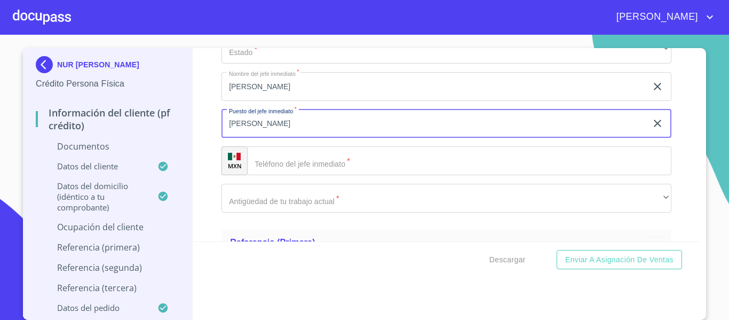
click at [325, 138] on input "[PERSON_NAME]" at bounding box center [435, 123] width 426 height 29
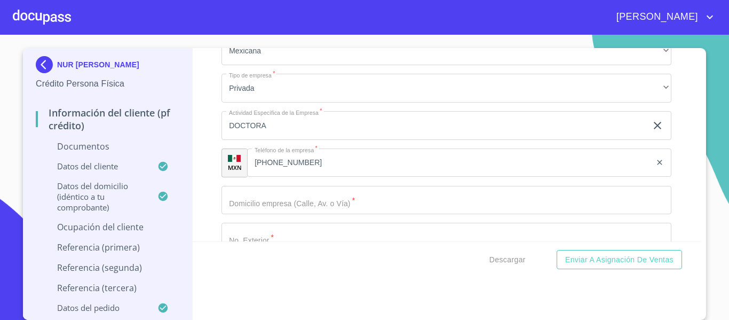
scroll to position [3578, 0]
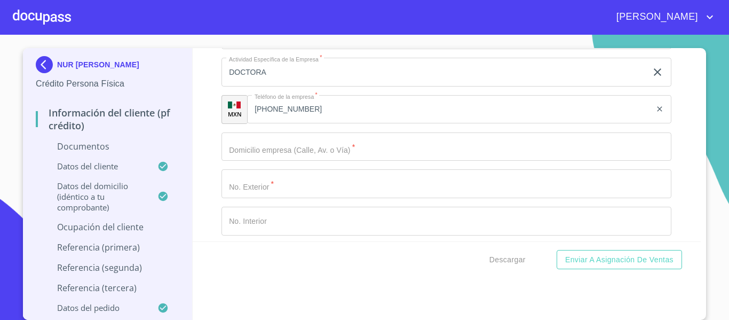
type input "DOCTOR EN TURNO"
click at [286, 159] on input "Documento de identificación.   *" at bounding box center [447, 146] width 450 height 29
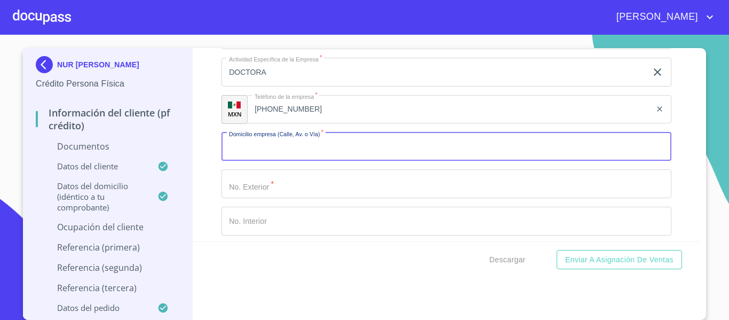
scroll to position [3631, 0]
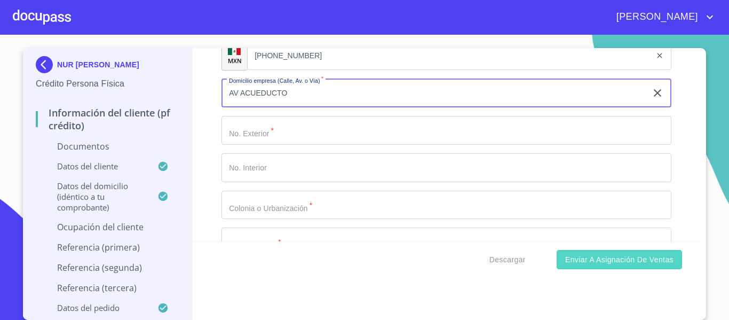
type input "AV ACUEDUCTO"
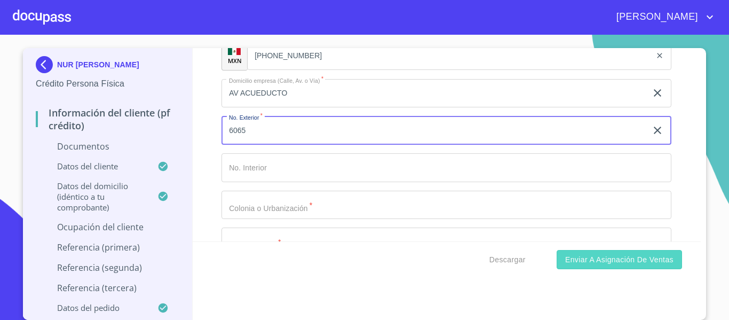
type input "6065"
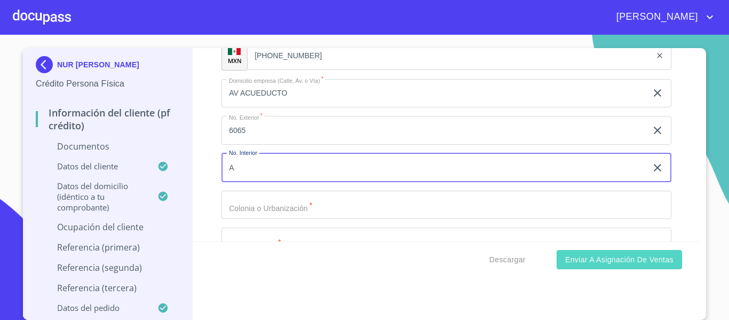
type input "A"
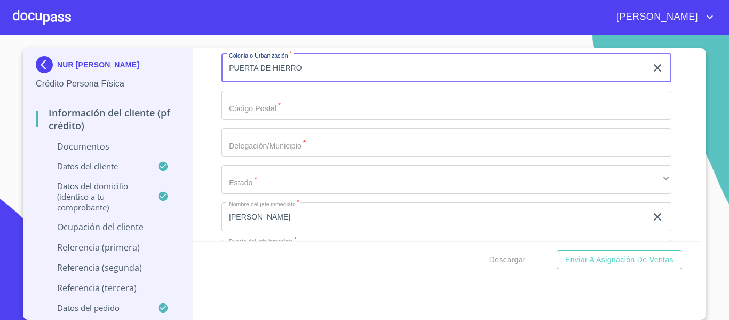
scroll to position [3792, 0]
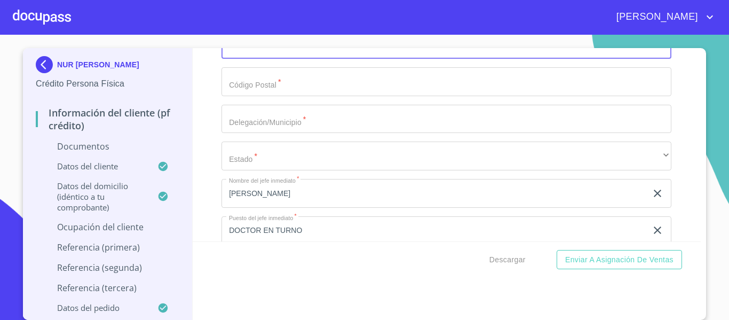
type input "PUERTA DE HIERRO"
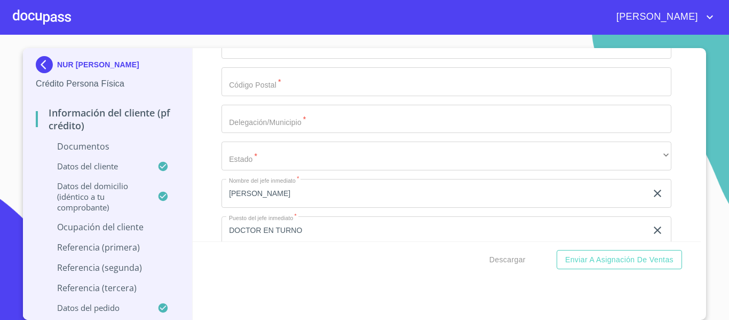
click at [322, 96] on input "Documento de identificación.   *" at bounding box center [447, 81] width 450 height 29
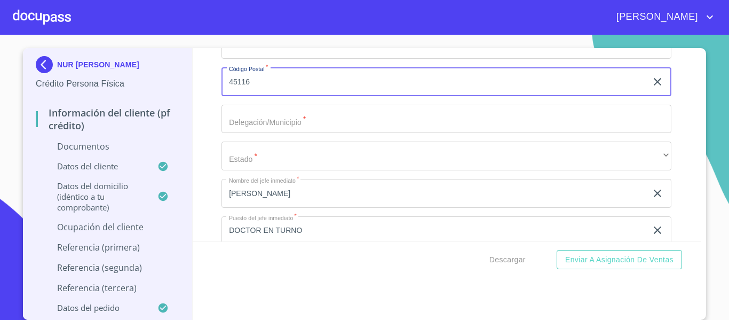
type input "45116"
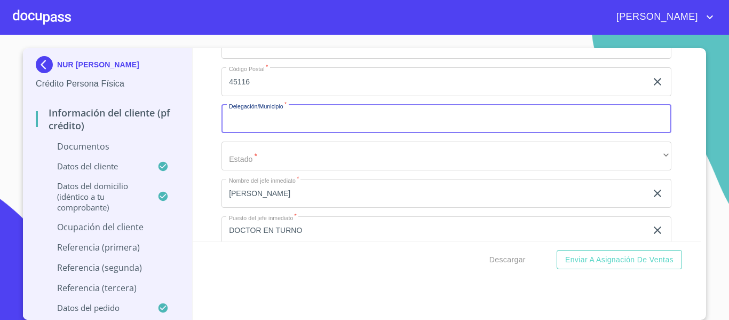
click at [328, 127] on input "Documento de identificación.   *" at bounding box center [447, 119] width 450 height 29
type input "ZAPOPAN"
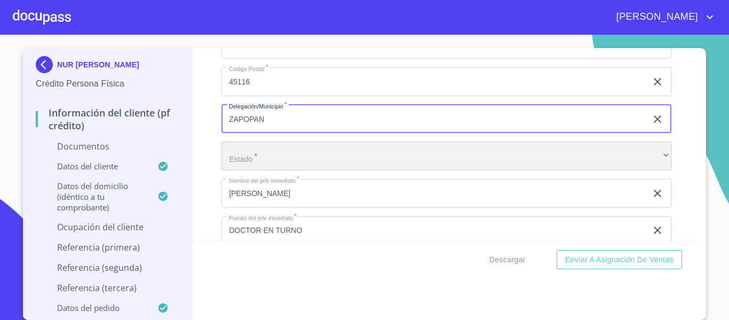
click at [291, 170] on div "​" at bounding box center [447, 156] width 450 height 29
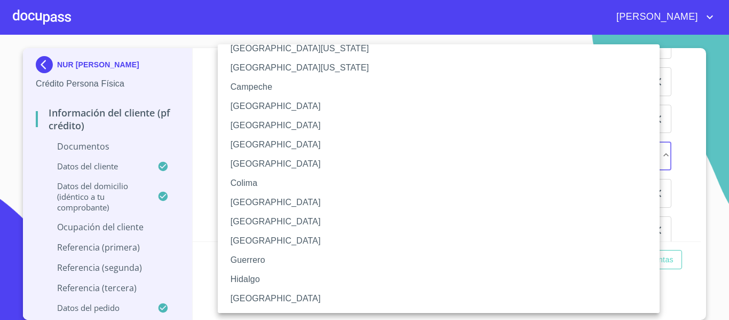
scroll to position [53, 0]
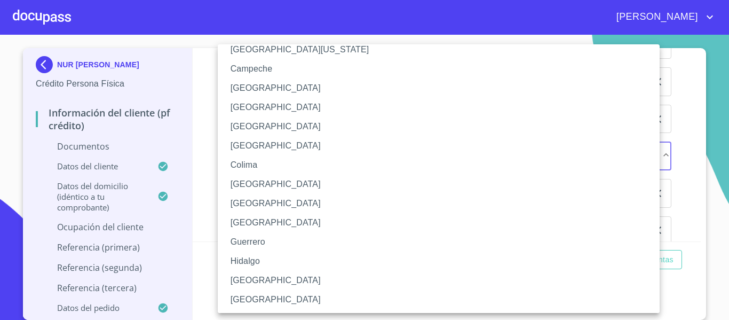
click at [264, 278] on li "[GEOGRAPHIC_DATA]" at bounding box center [443, 280] width 450 height 19
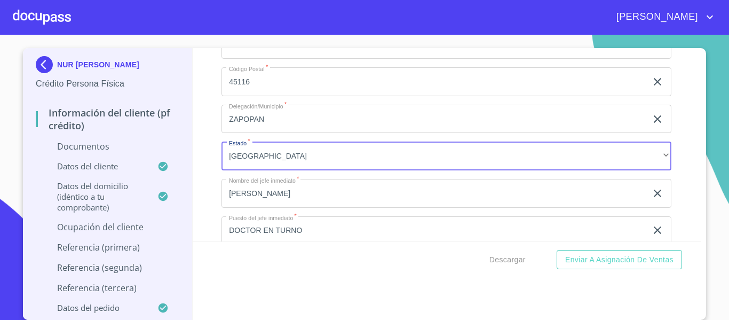
click at [209, 176] on div "Información del cliente (PF crédito) Documentos Documento de identificación.   …" at bounding box center [447, 144] width 509 height 193
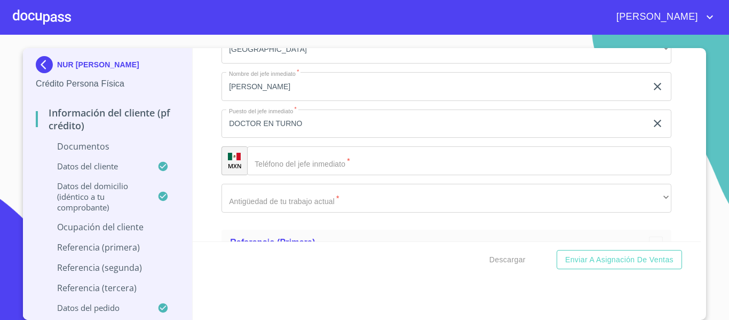
scroll to position [3952, 0]
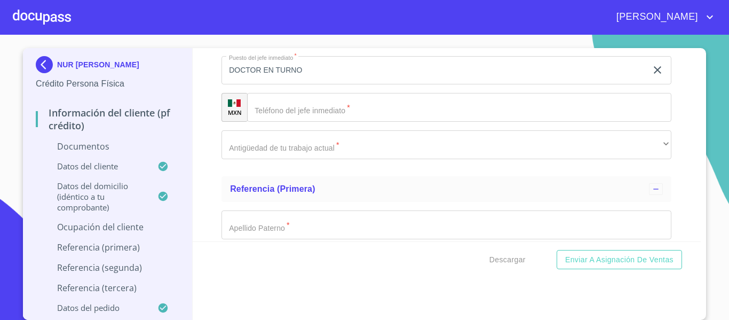
click at [302, 121] on input "Documento de identificación.   *" at bounding box center [459, 107] width 425 height 29
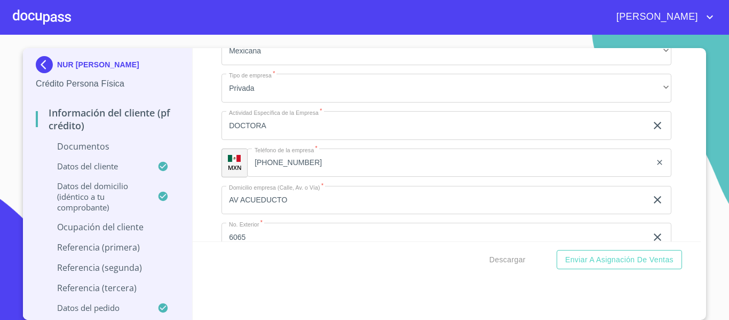
scroll to position [3578, 0]
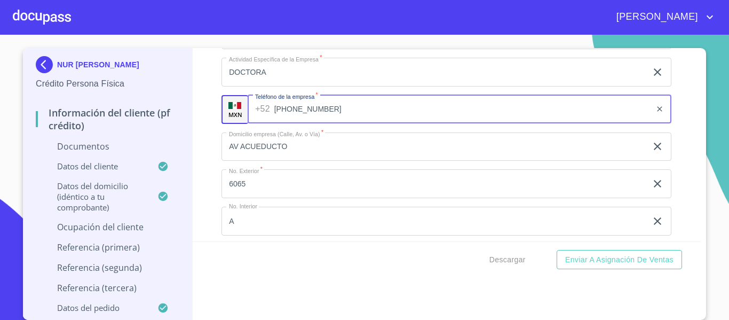
drag, startPoint x: 336, startPoint y: 121, endPoint x: 150, endPoint y: 128, distance: 186.5
click at [150, 128] on div "NUR [PERSON_NAME] Persona Física Información del cliente (PF crédito) Documento…" at bounding box center [362, 184] width 678 height 272
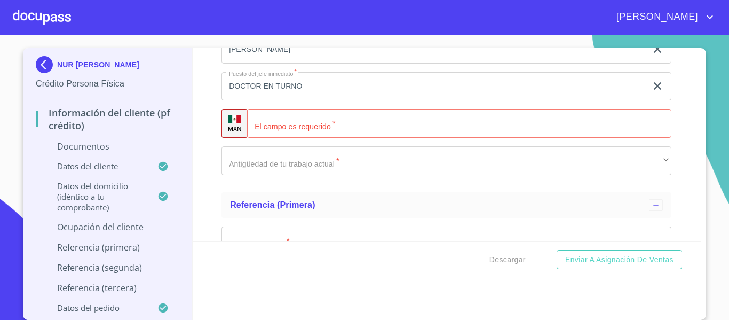
scroll to position [3952, 0]
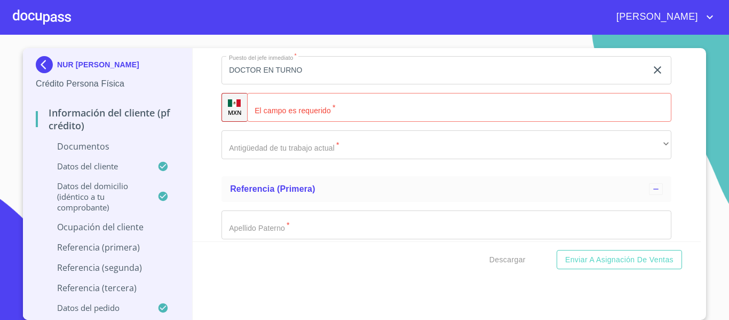
click at [292, 120] on input "Documento de identificación.   *" at bounding box center [459, 107] width 425 height 29
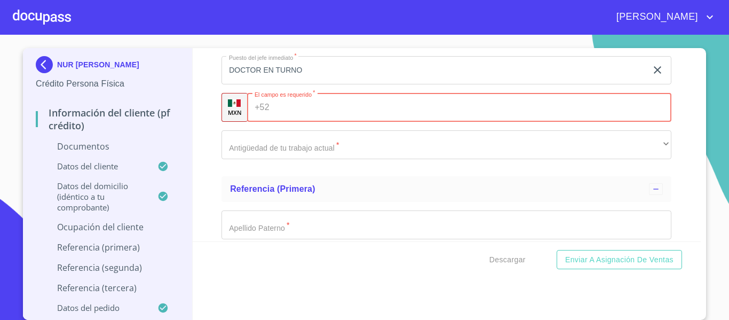
paste input "[PHONE_NUMBER]"
type input "[PHONE_NUMBER]"
click at [197, 154] on div "Información del cliente (PF crédito) Documentos Documento de identificación.   …" at bounding box center [447, 144] width 509 height 193
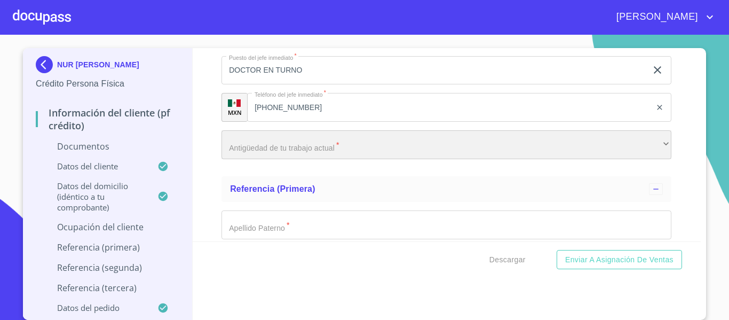
click at [282, 159] on div "​" at bounding box center [447, 144] width 450 height 29
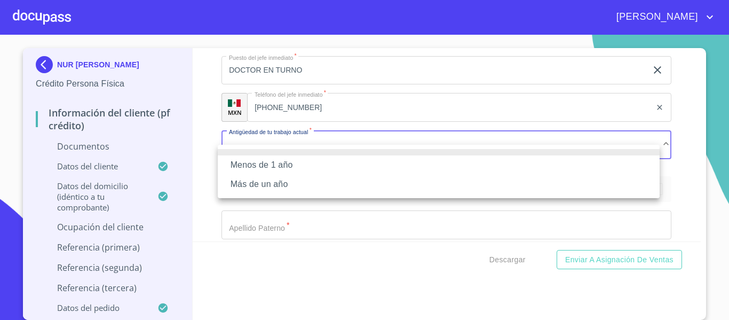
click at [281, 180] on li "Más de un año" at bounding box center [439, 184] width 442 height 19
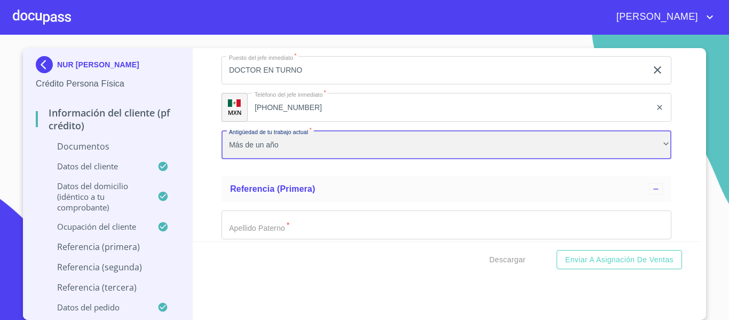
click at [252, 156] on div "Más de un año" at bounding box center [447, 144] width 450 height 29
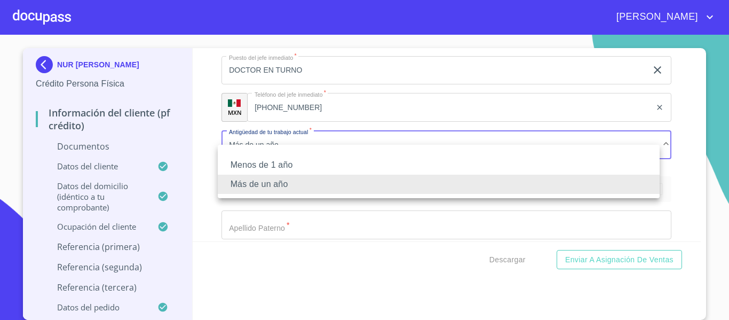
click at [201, 157] on div at bounding box center [364, 160] width 729 height 320
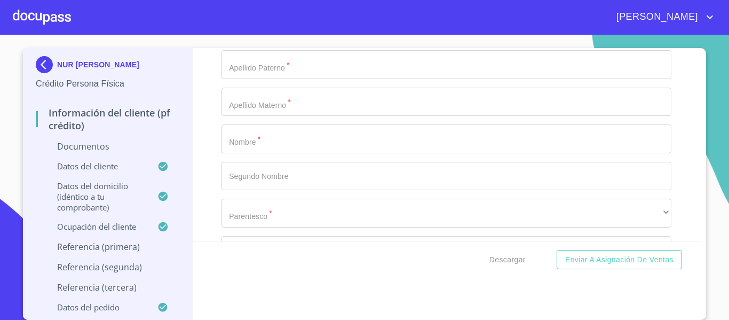
scroll to position [4059, 0]
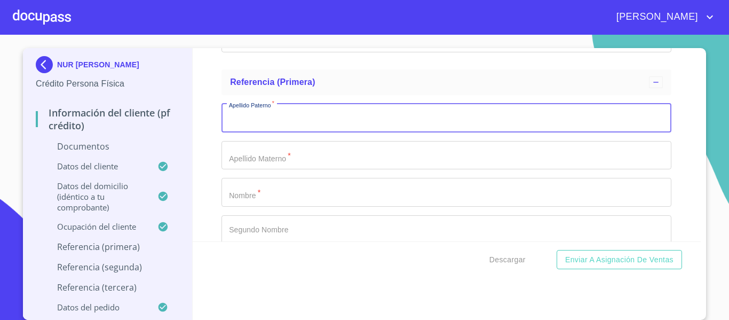
click at [323, 132] on input "Documento de identificación.   *" at bounding box center [447, 118] width 450 height 29
type input "CASILLAS"
click at [269, 170] on input "Documento de identificación.   *" at bounding box center [447, 155] width 450 height 29
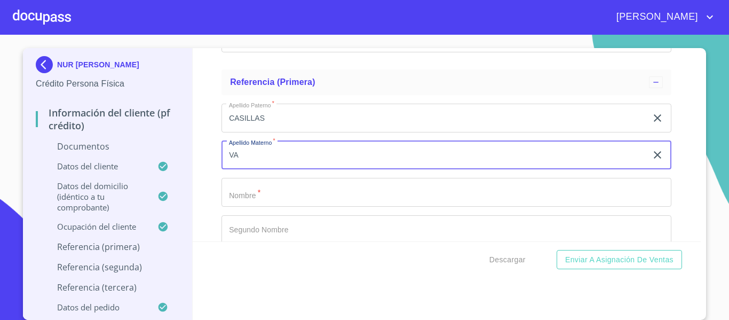
type input "V"
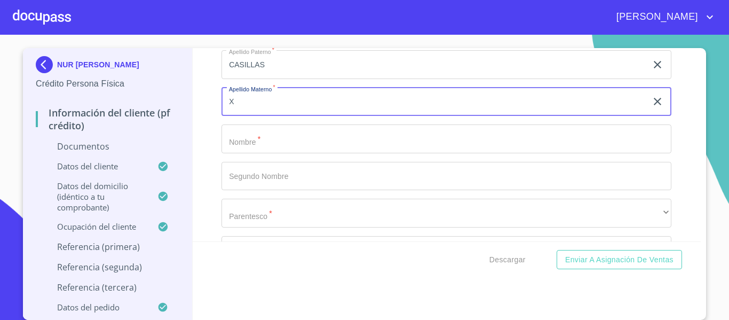
type input "X"
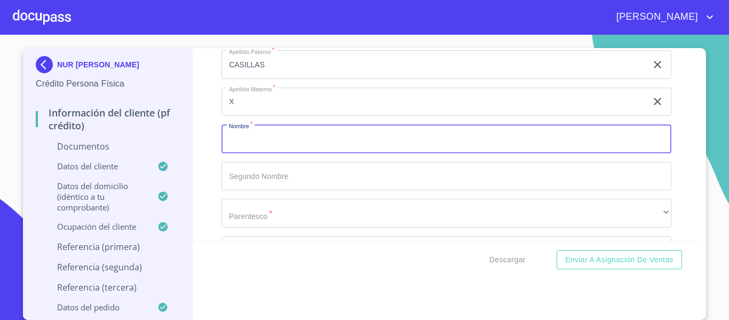
click at [277, 153] on input "Documento de identificación.   *" at bounding box center [447, 138] width 450 height 29
type input "VALERIA"
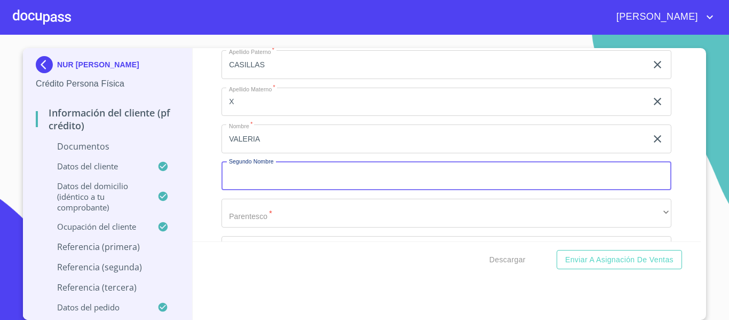
click at [279, 183] on input "Documento de identificación.   *" at bounding box center [447, 176] width 450 height 29
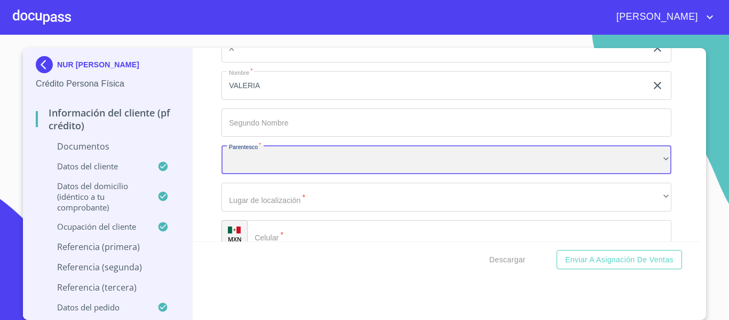
click at [256, 174] on div "​" at bounding box center [447, 159] width 450 height 29
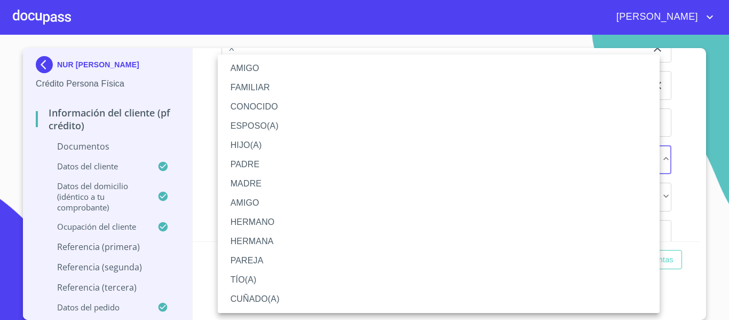
click at [237, 65] on li "AMIGO" at bounding box center [439, 68] width 442 height 19
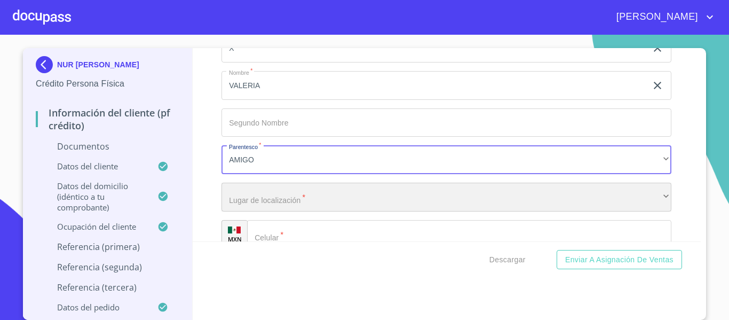
click at [319, 211] on div "​" at bounding box center [447, 197] width 450 height 29
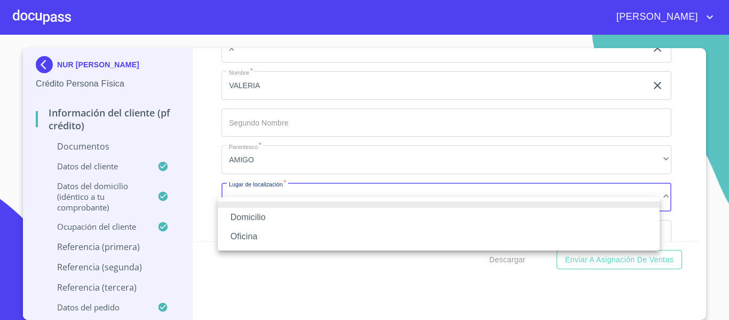
click at [297, 217] on li "Domicilio" at bounding box center [439, 217] width 442 height 19
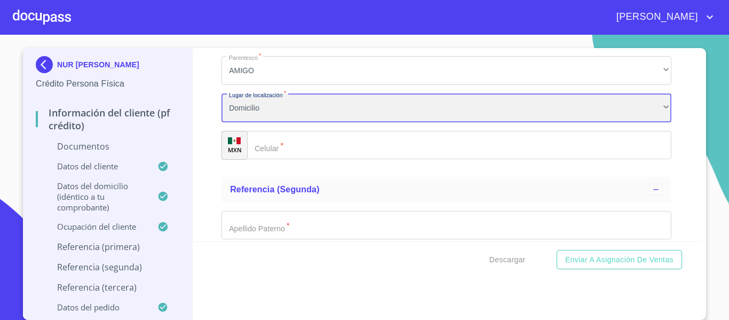
scroll to position [4272, 0]
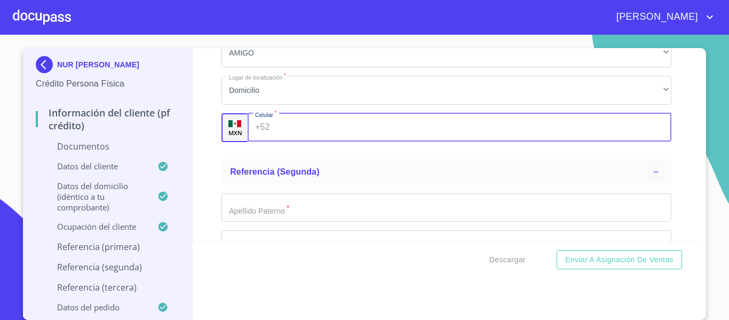
click at [292, 130] on input "Documento de identificación.   *" at bounding box center [473, 127] width 398 height 29
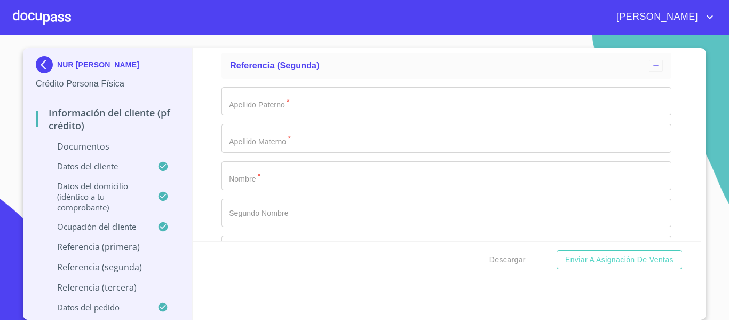
scroll to position [4379, 0]
type input "[PHONE_NUMBER]"
click at [262, 107] on input "Documento de identificación.   *" at bounding box center [447, 101] width 450 height 29
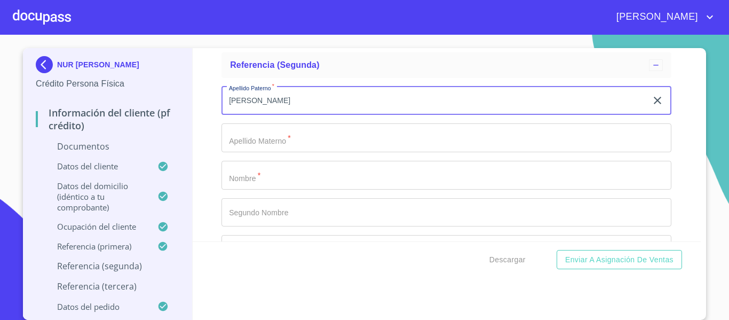
type input "[PERSON_NAME]"
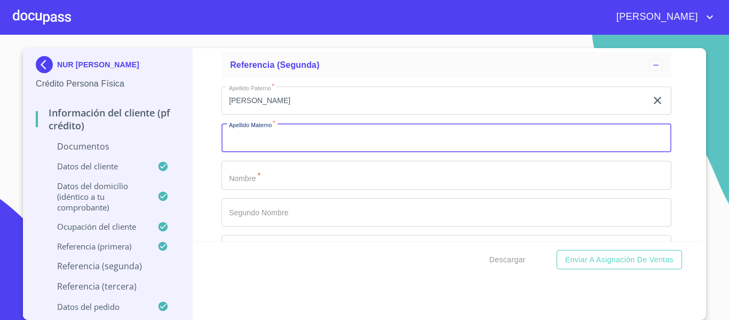
click at [259, 144] on input "Documento de identificación.   *" at bounding box center [447, 137] width 450 height 29
type input "X"
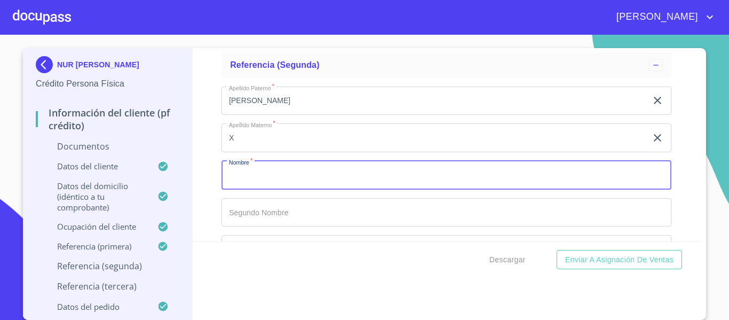
click at [254, 190] on input "Documento de identificación.   *" at bounding box center [447, 175] width 450 height 29
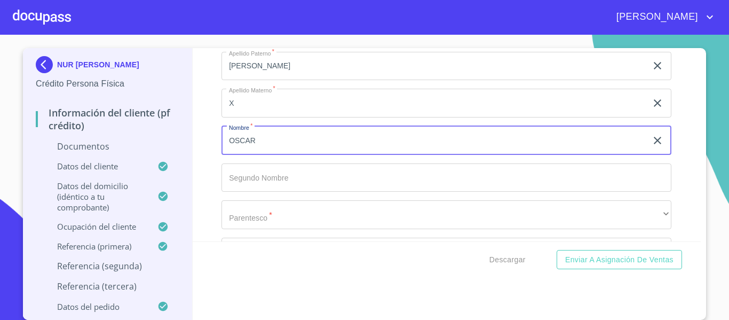
scroll to position [4432, 0]
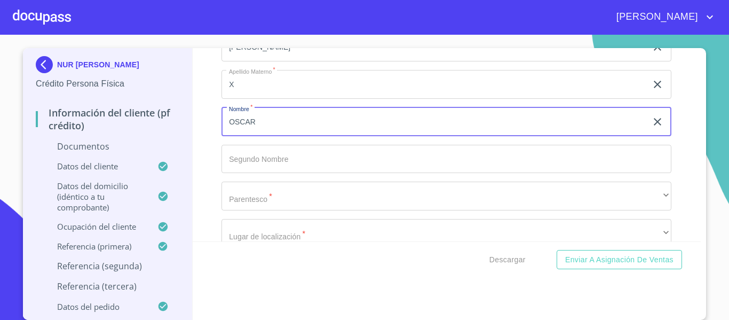
type input "OSCAR"
click at [254, 166] on input "Documento de identificación.   *" at bounding box center [447, 159] width 450 height 29
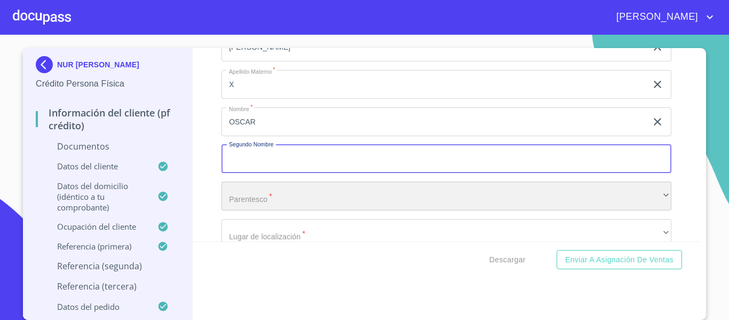
click at [241, 210] on div "​" at bounding box center [447, 196] width 450 height 29
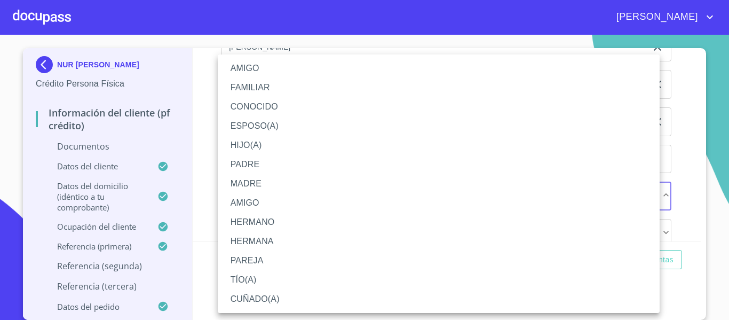
click at [258, 67] on li "AMIGO" at bounding box center [439, 68] width 442 height 19
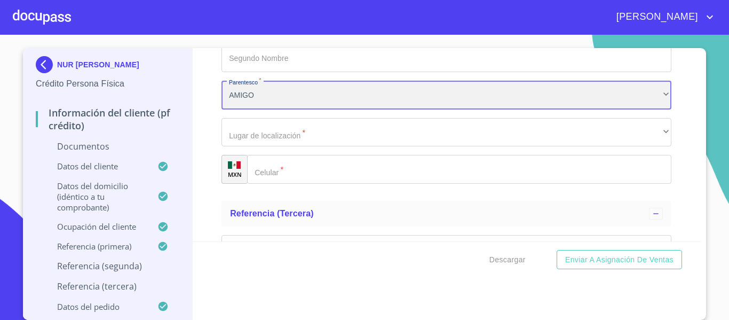
scroll to position [4539, 0]
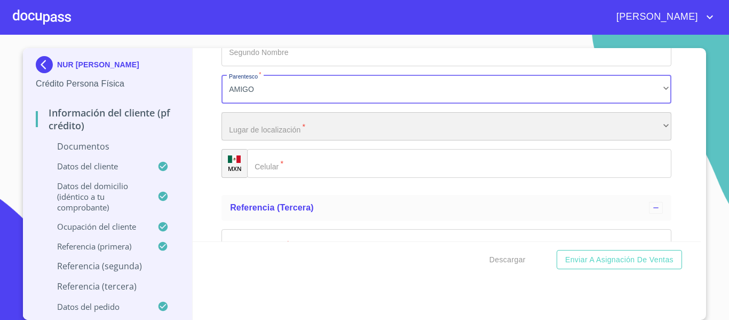
click at [287, 141] on div "​" at bounding box center [447, 126] width 450 height 29
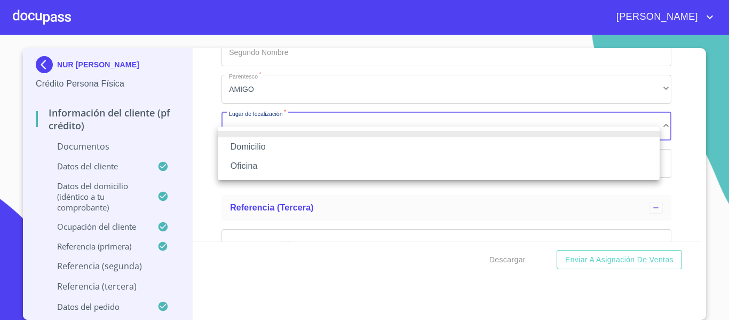
click at [285, 151] on li "Domicilio" at bounding box center [439, 146] width 442 height 19
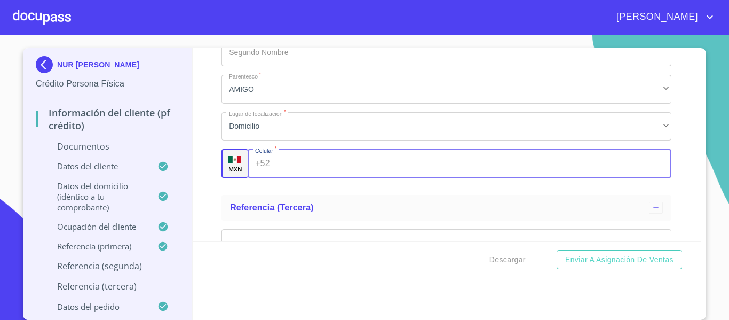
click at [307, 178] on input "Documento de identificación.   *" at bounding box center [473, 163] width 398 height 29
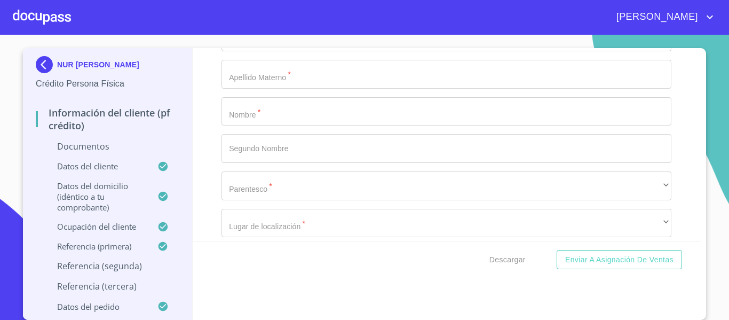
scroll to position [4699, 0]
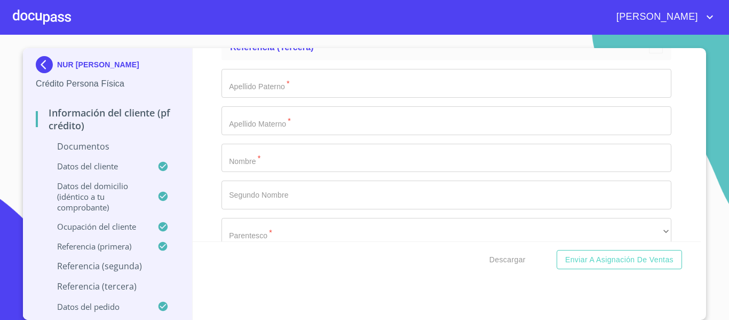
type input "[PHONE_NUMBER]"
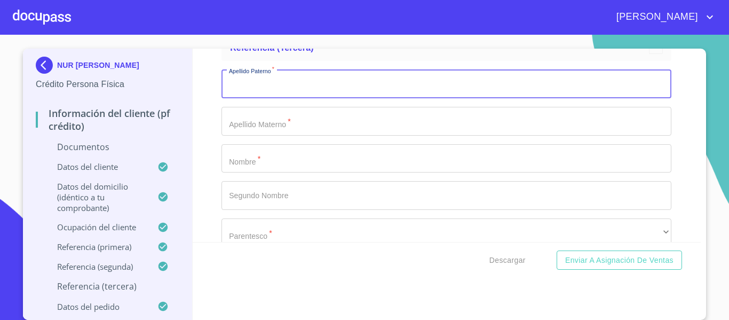
click at [245, 92] on input "Documento de identificación.   *" at bounding box center [447, 83] width 450 height 29
type input "A"
type input "[PERSON_NAME]"
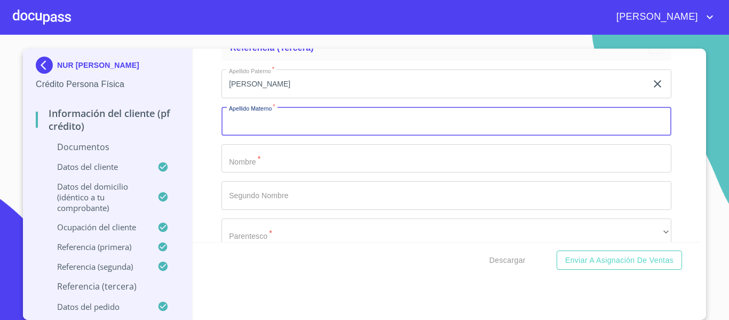
click at [245, 136] on input "Documento de identificación.   *" at bounding box center [447, 121] width 450 height 29
type input "CORTES"
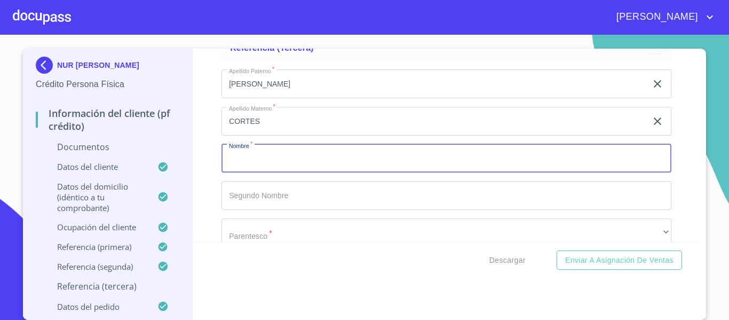
click at [257, 173] on input "Documento de identificación.   *" at bounding box center [447, 158] width 450 height 29
type input "ANA"
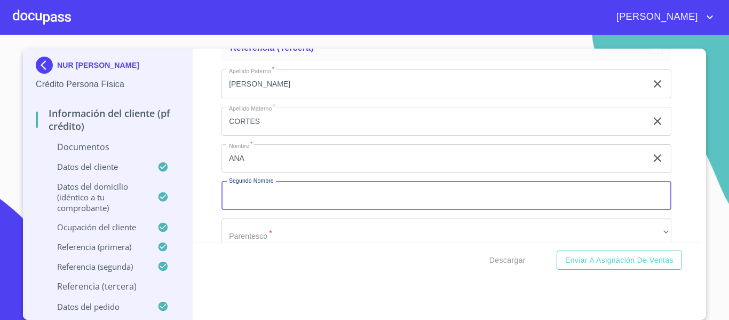
click at [250, 207] on input "Documento de identificación.   *" at bounding box center [447, 195] width 450 height 29
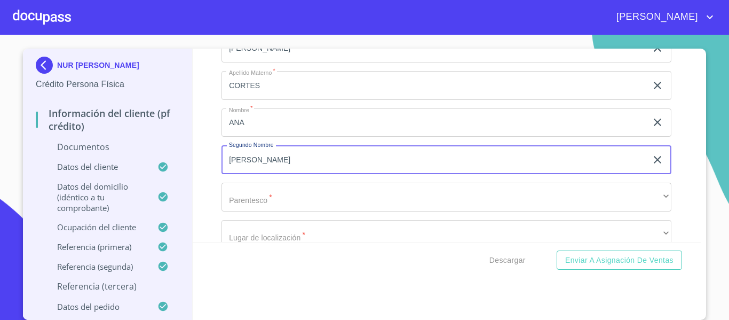
scroll to position [4753, 0]
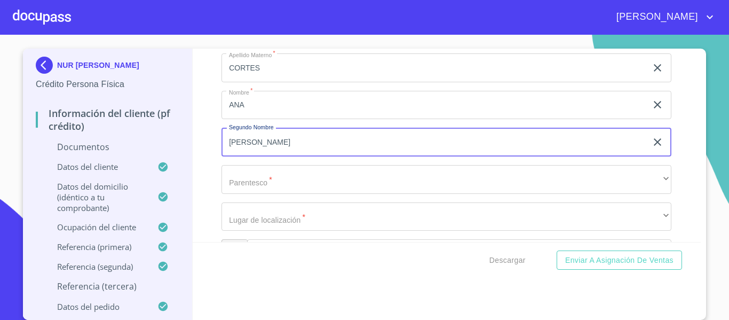
type input "[PERSON_NAME]"
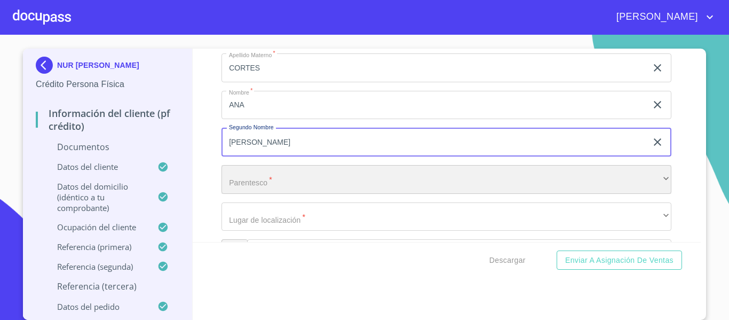
click at [253, 194] on div "​" at bounding box center [447, 179] width 450 height 29
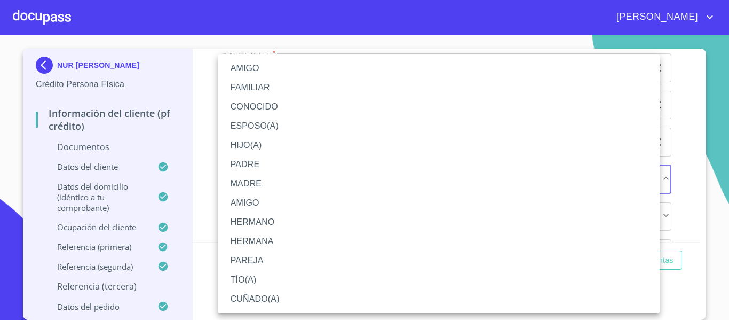
click at [265, 179] on li "MADRE" at bounding box center [439, 183] width 442 height 19
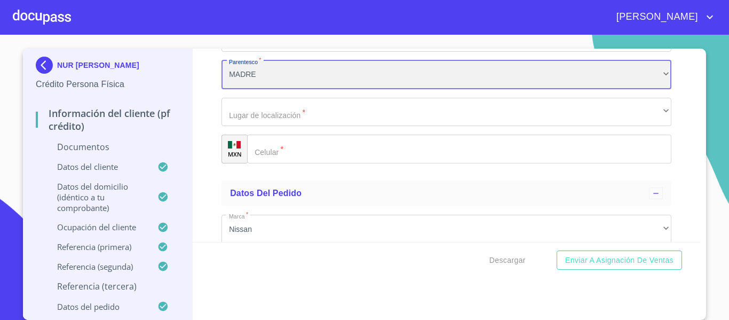
scroll to position [4860, 0]
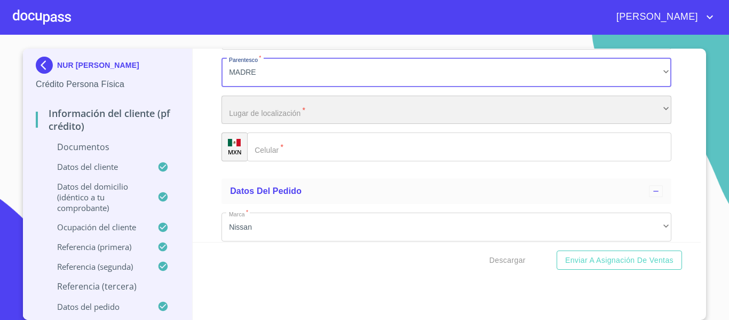
click at [279, 124] on div "​" at bounding box center [447, 110] width 450 height 29
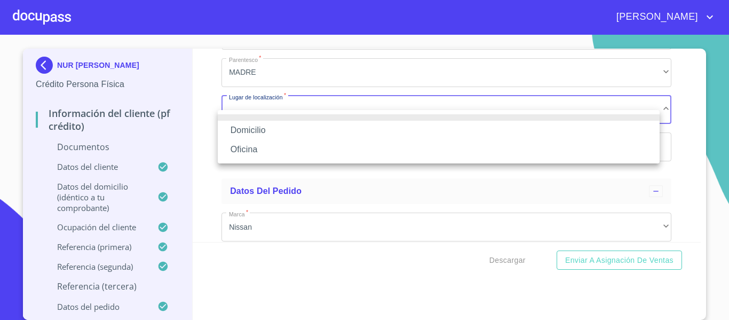
click at [279, 130] on li "Domicilio" at bounding box center [439, 130] width 442 height 19
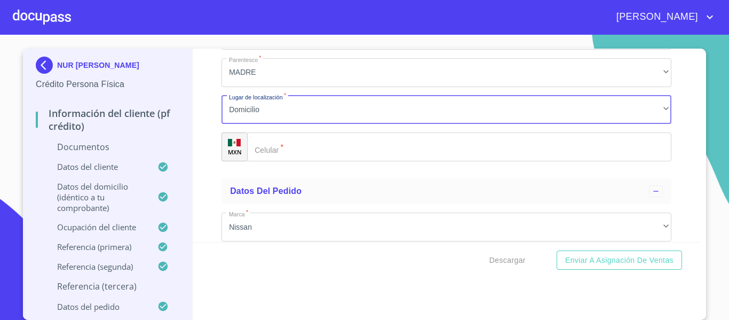
drag, startPoint x: 323, startPoint y: 170, endPoint x: 310, endPoint y: 175, distance: 14.2
click at [324, 161] on input "Documento de identificación.   *" at bounding box center [459, 146] width 425 height 29
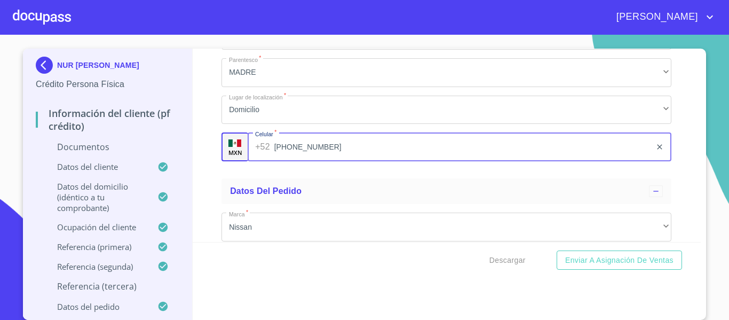
type input "[PHONE_NUMBER]"
click at [196, 148] on div "Información del cliente (PF crédito) Documentos Documento de identificación.   …" at bounding box center [447, 145] width 509 height 193
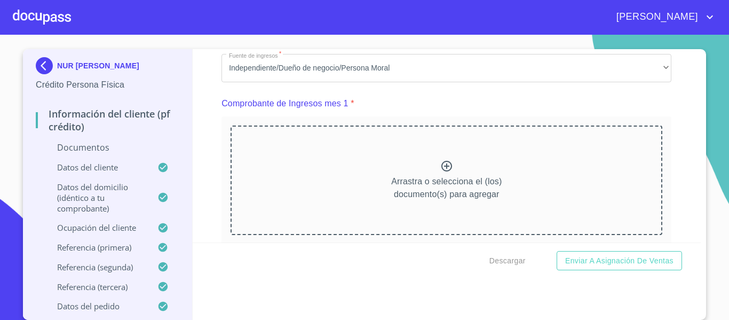
scroll to position [1033, 0]
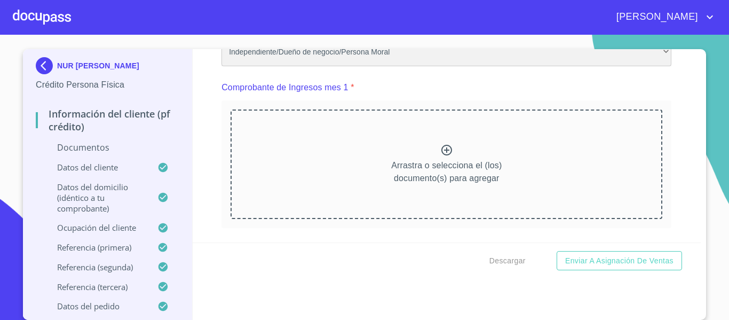
click at [415, 57] on div "Independiente/Dueño de negocio/Persona Moral" at bounding box center [447, 52] width 450 height 29
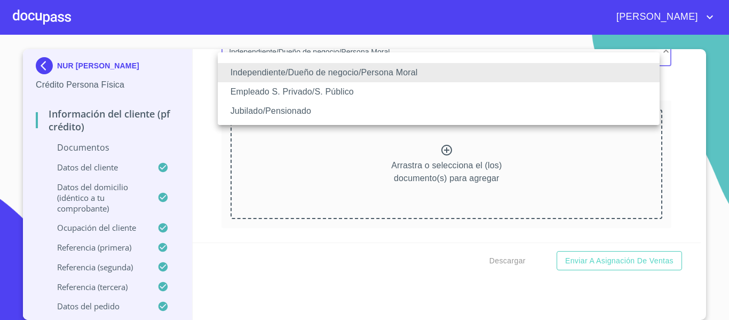
drag, startPoint x: 315, startPoint y: 93, endPoint x: 301, endPoint y: 139, distance: 48.3
click at [308, 103] on ul "Independiente/Dueño de negocio/Persona Moral Empleado S. Privado/S. Público Jub…" at bounding box center [439, 88] width 442 height 73
click at [342, 96] on li "Empleado S. Privado/S. Público" at bounding box center [439, 91] width 442 height 19
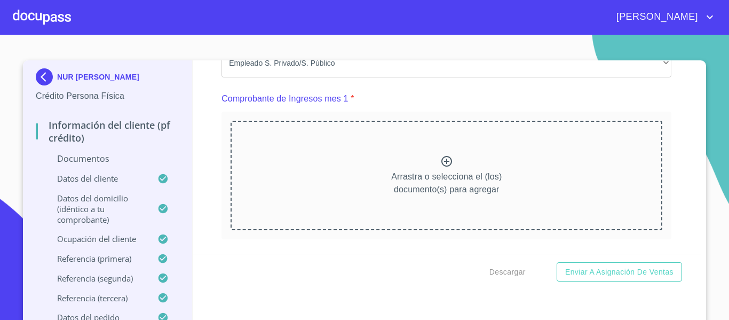
click at [442, 167] on icon at bounding box center [447, 161] width 11 height 11
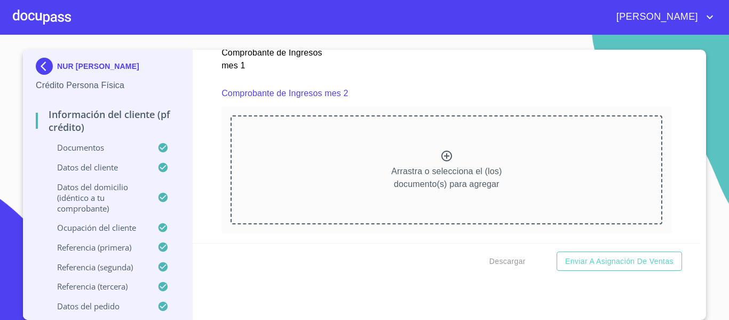
scroll to position [1514, 0]
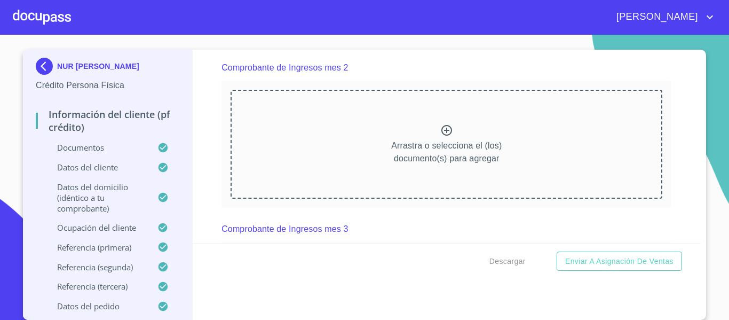
click at [442, 136] on icon at bounding box center [447, 130] width 11 height 11
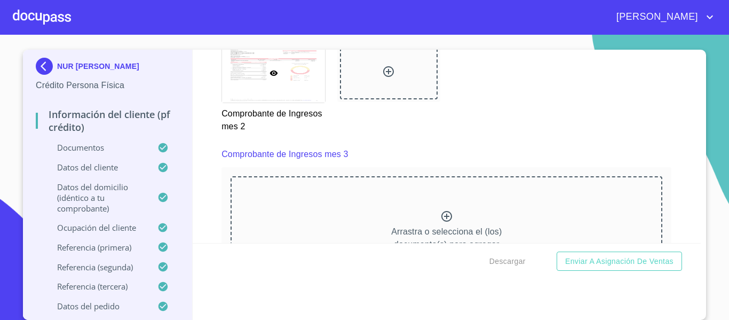
scroll to position [1941, 0]
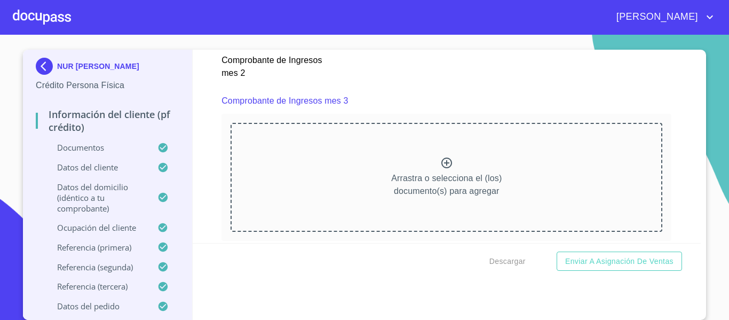
click at [442, 168] on icon at bounding box center [447, 163] width 11 height 11
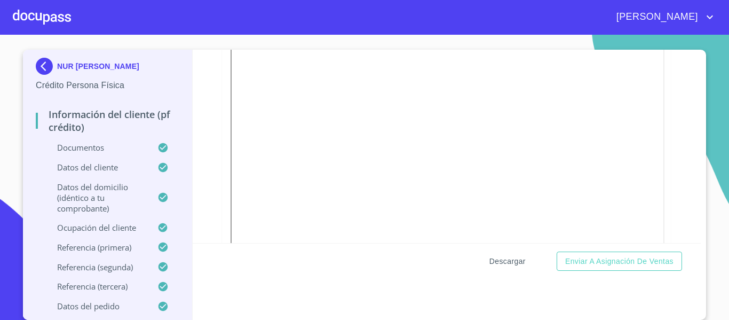
scroll to position [2582, 0]
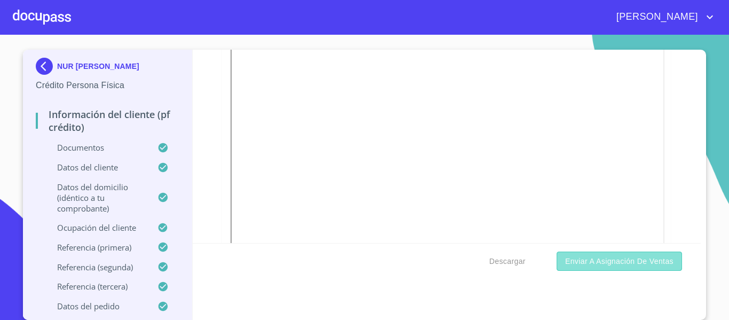
click at [639, 253] on button "Enviar a Asignación de Ventas" at bounding box center [619, 262] width 125 height 20
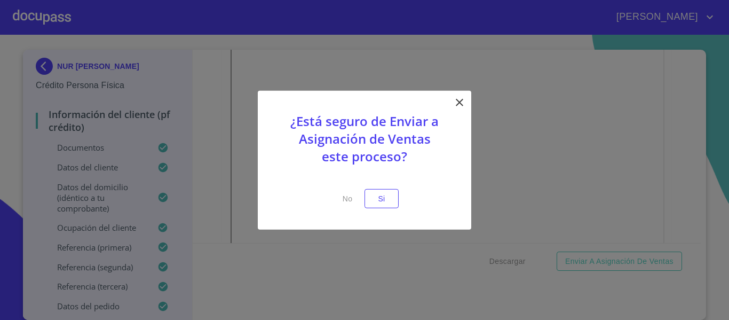
click at [384, 188] on p at bounding box center [365, 181] width 160 height 13
click at [386, 200] on span "Si" at bounding box center [381, 198] width 17 height 13
